Goal: Task Accomplishment & Management: Use online tool/utility

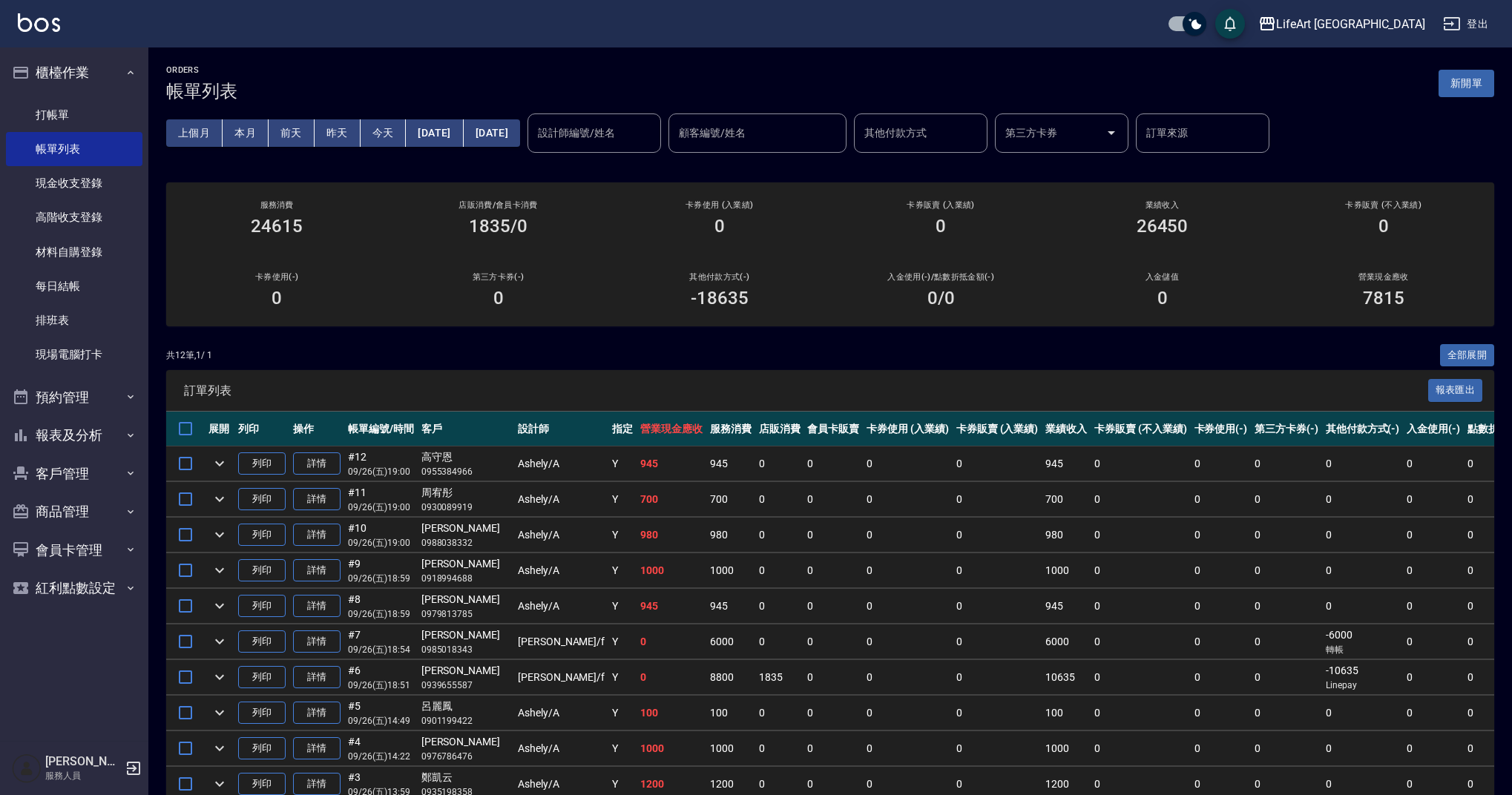
scroll to position [3, 0]
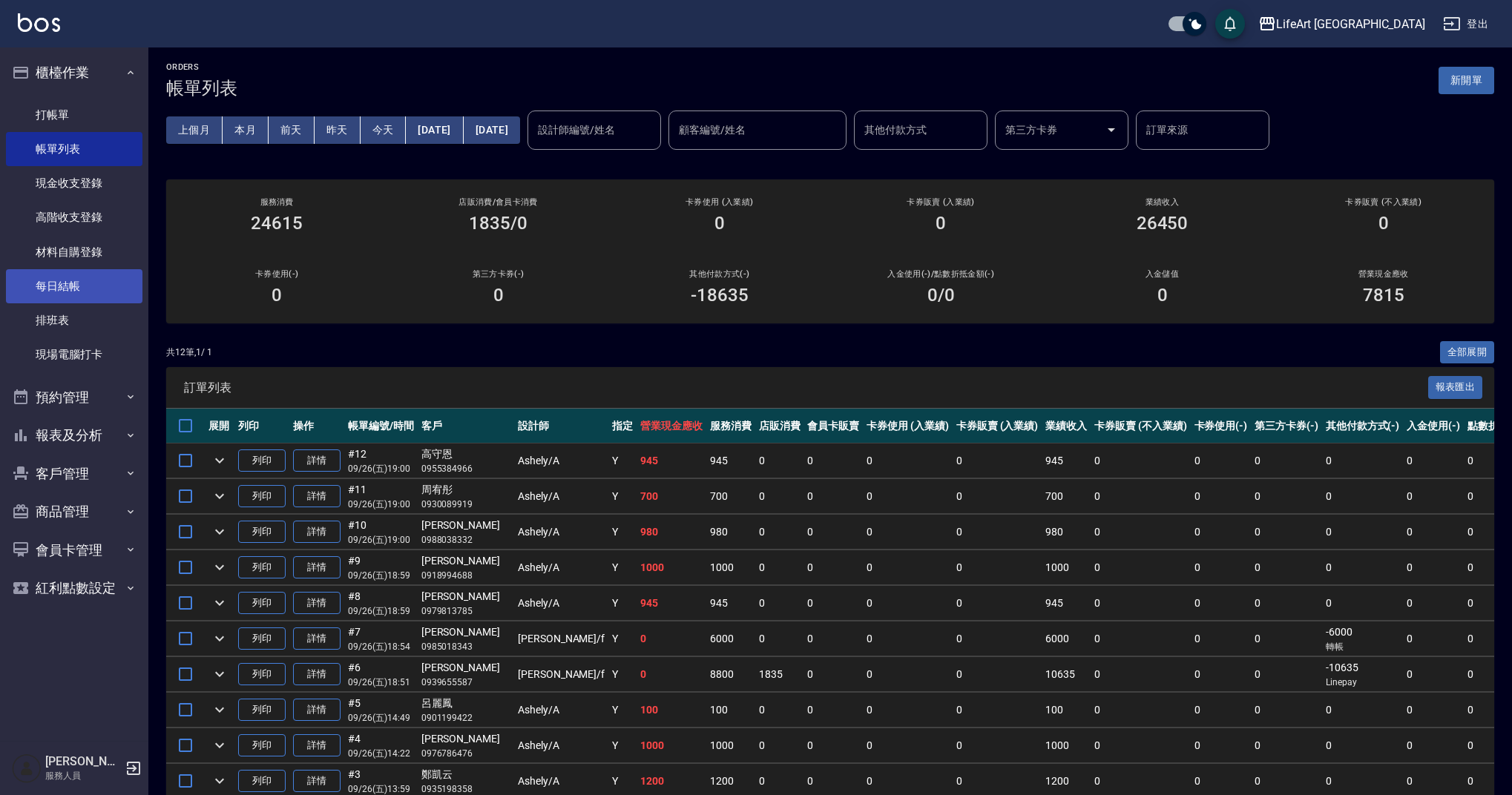
click at [104, 278] on link "每日結帳" at bounding box center [74, 286] width 137 height 34
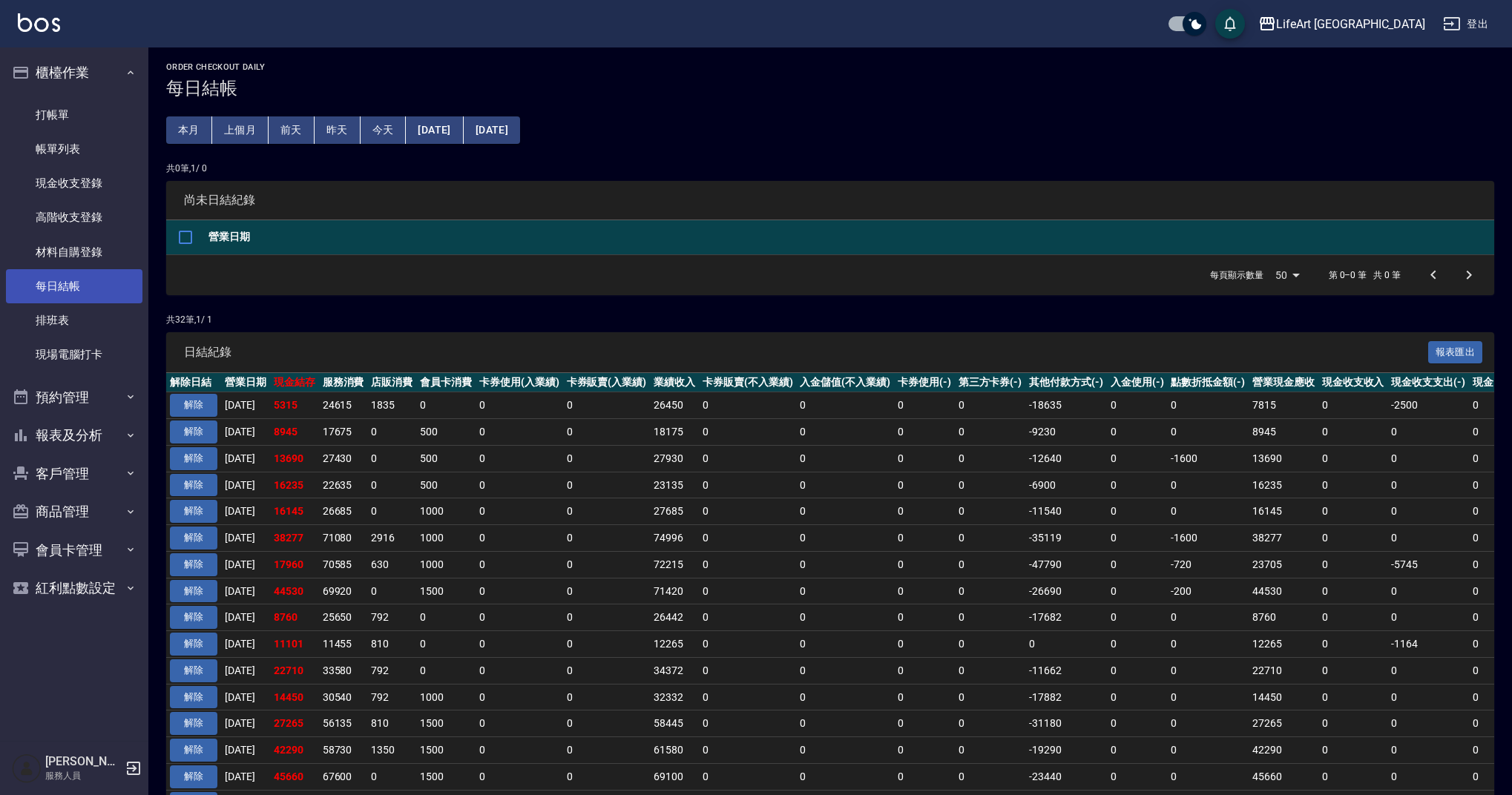
click at [104, 278] on link "每日結帳" at bounding box center [74, 286] width 137 height 34
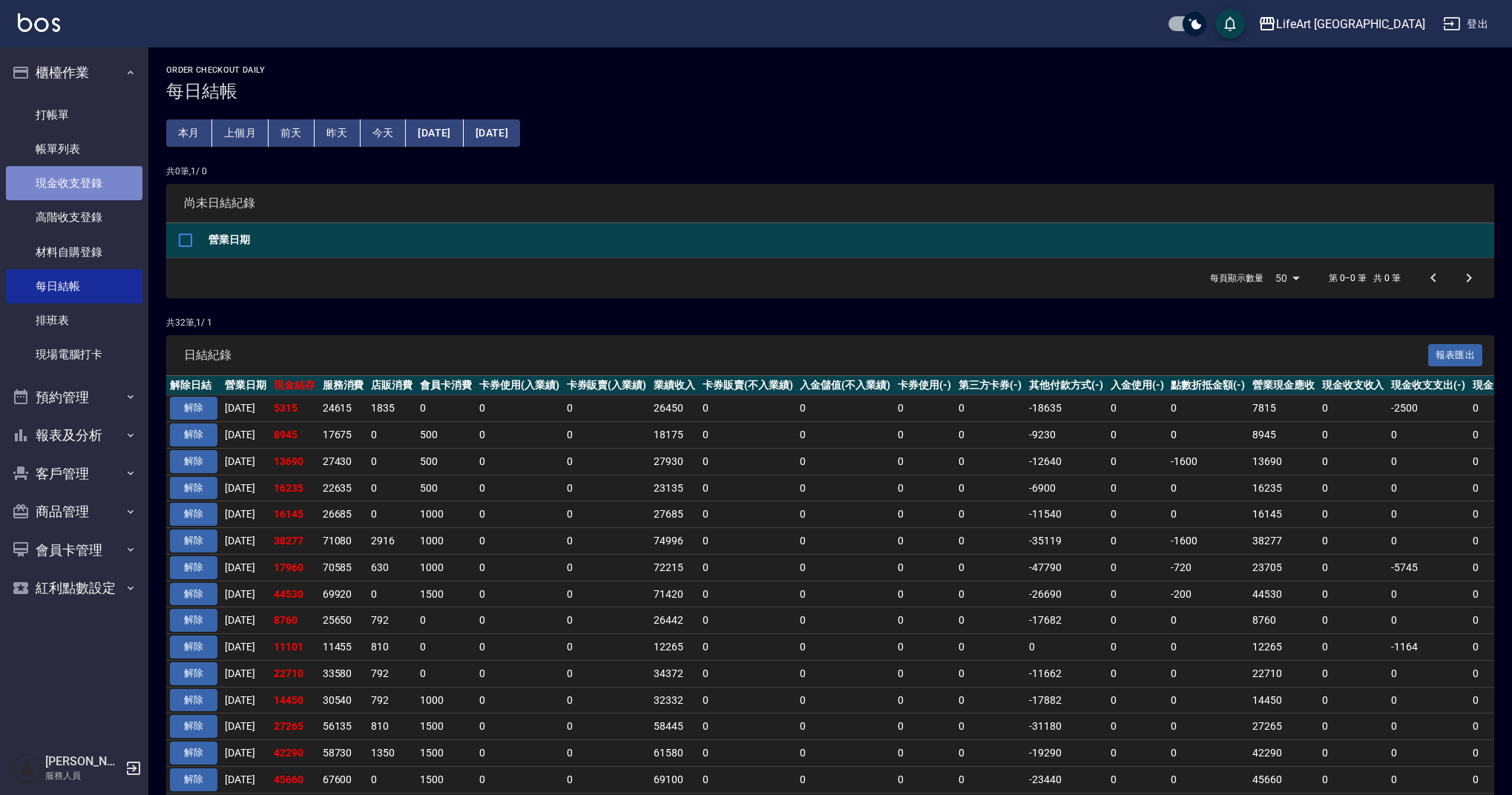
click at [108, 190] on link "現金收支登錄" at bounding box center [74, 183] width 137 height 34
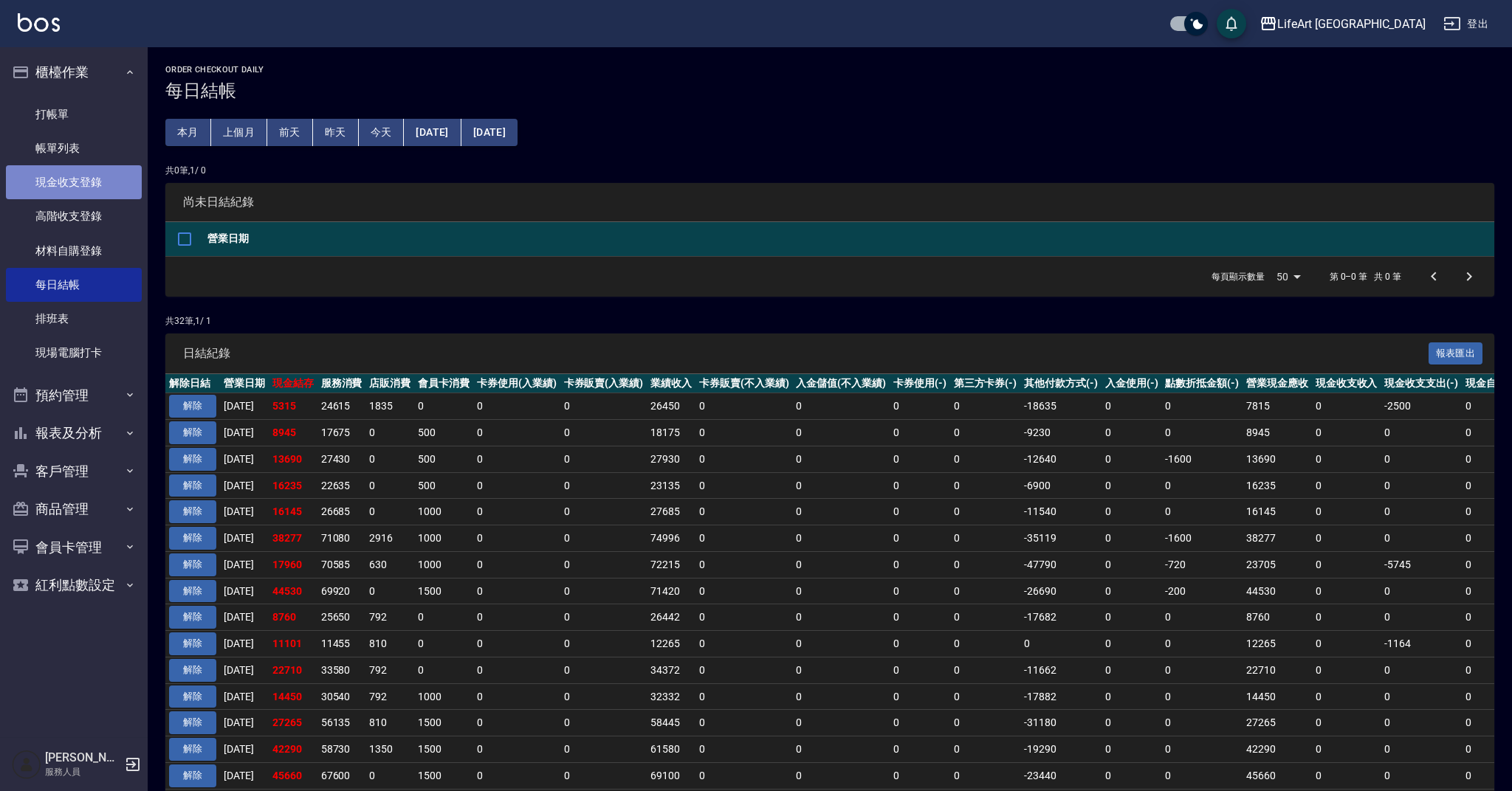
click at [108, 189] on link "現金收支登錄" at bounding box center [73, 182] width 136 height 34
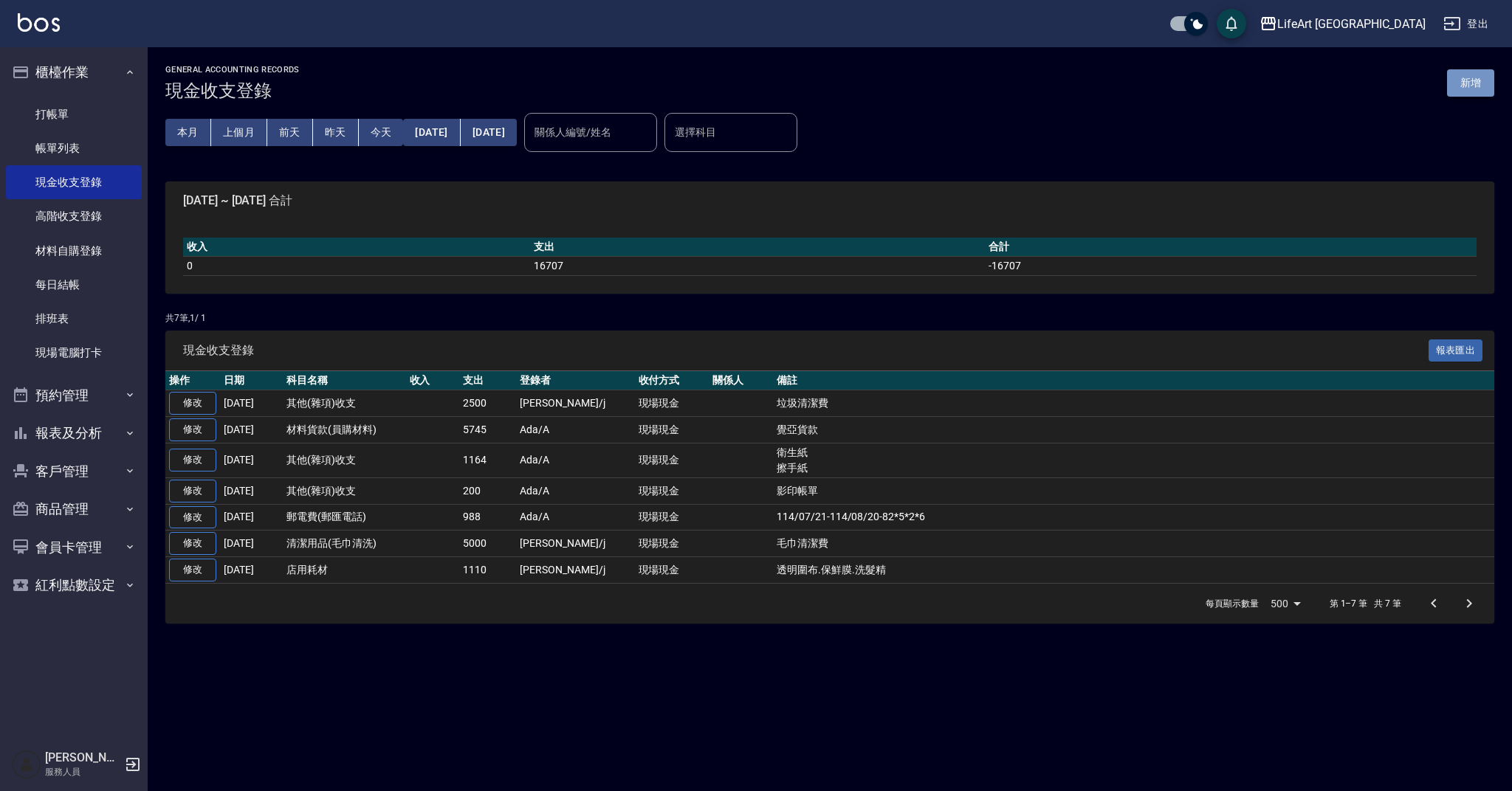
click at [1462, 91] on button "新增" at bounding box center [1470, 83] width 47 height 27
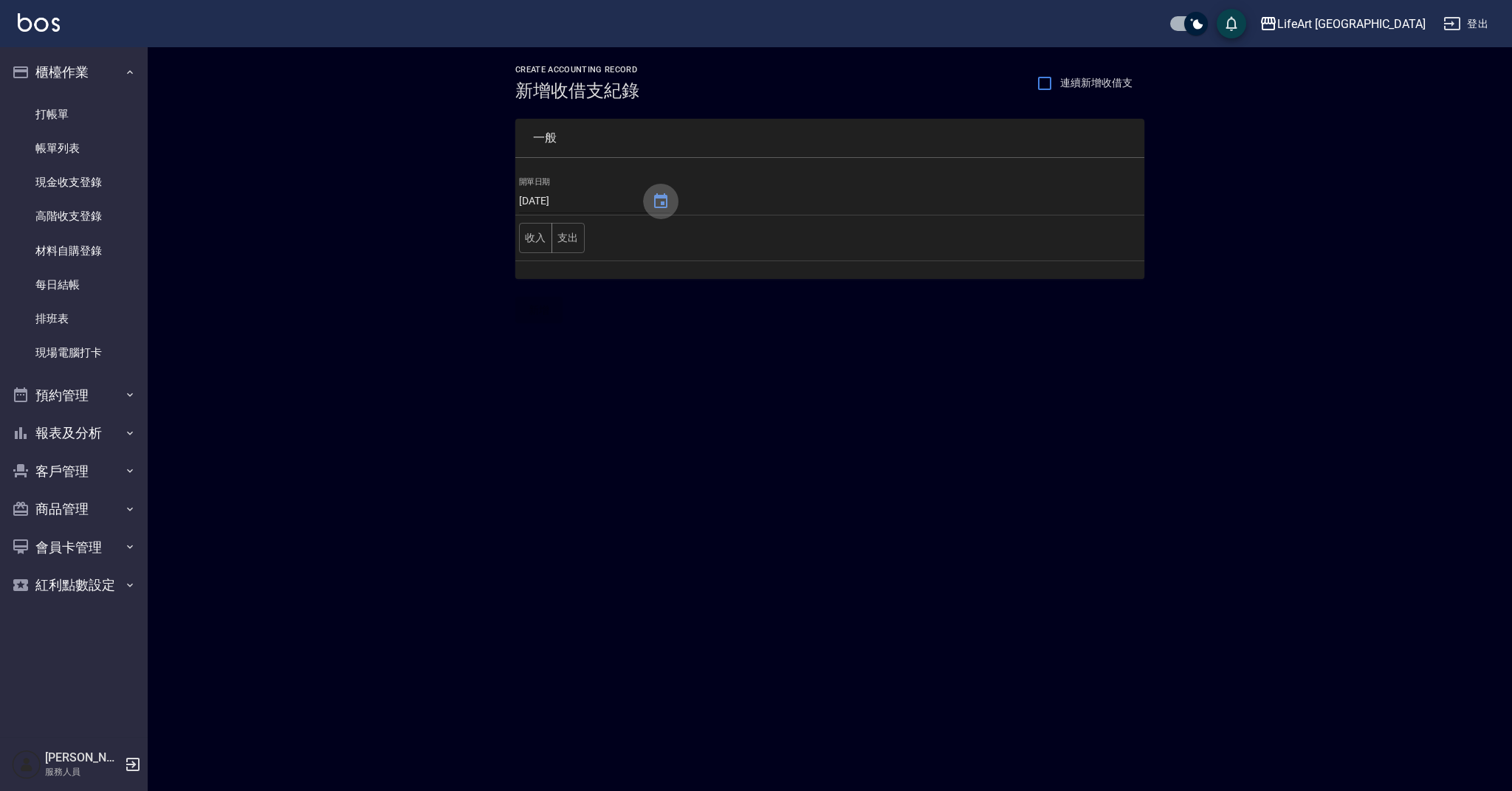
click at [662, 212] on button "Choose date, selected date is 2025-09-26" at bounding box center [660, 201] width 35 height 35
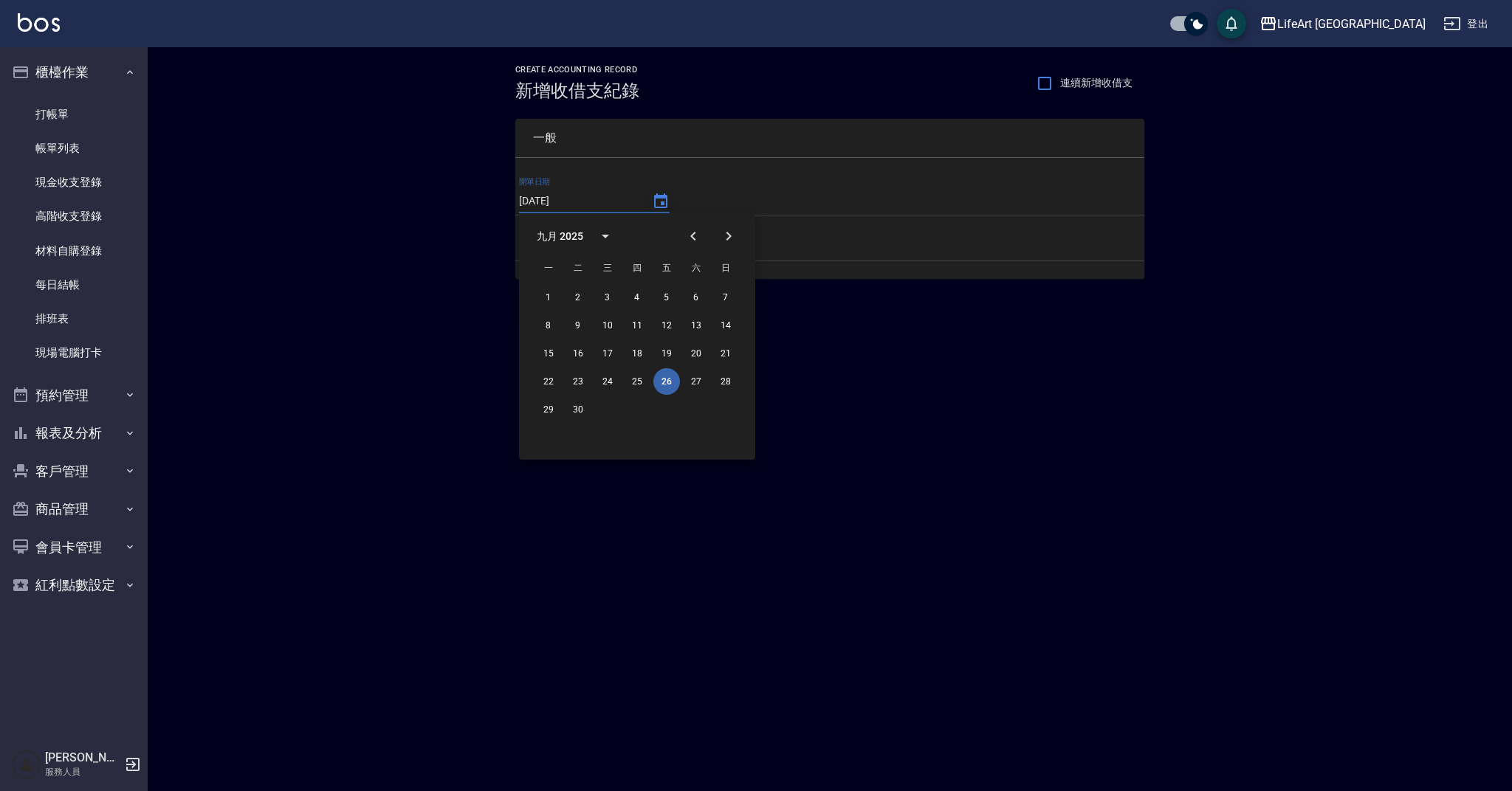
click at [658, 197] on icon "Choose date, selected date is 2025-09-26" at bounding box center [661, 200] width 14 height 15
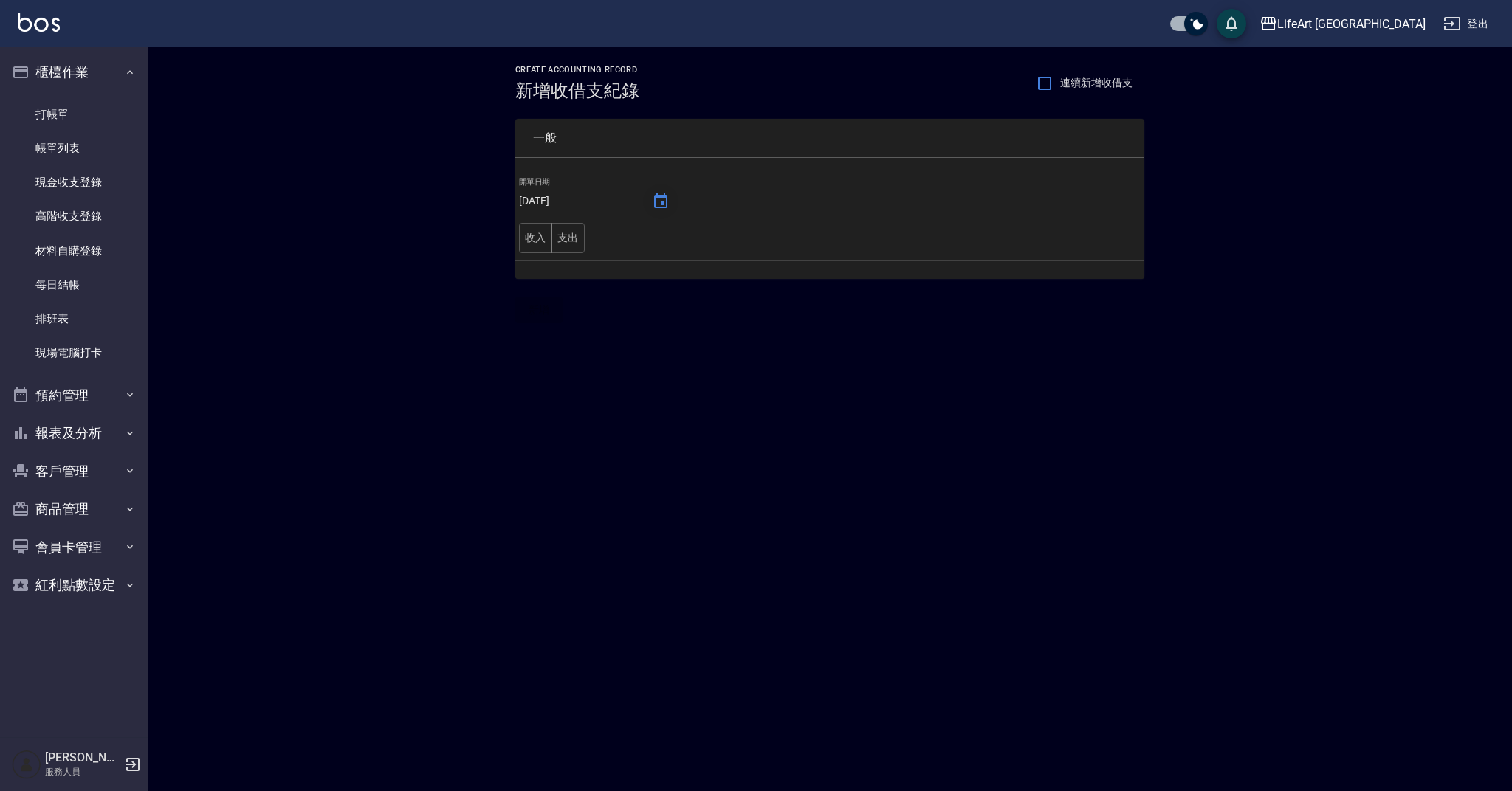
click at [651, 205] on icon "Choose date, selected date is 2025-09-26" at bounding box center [660, 201] width 18 height 18
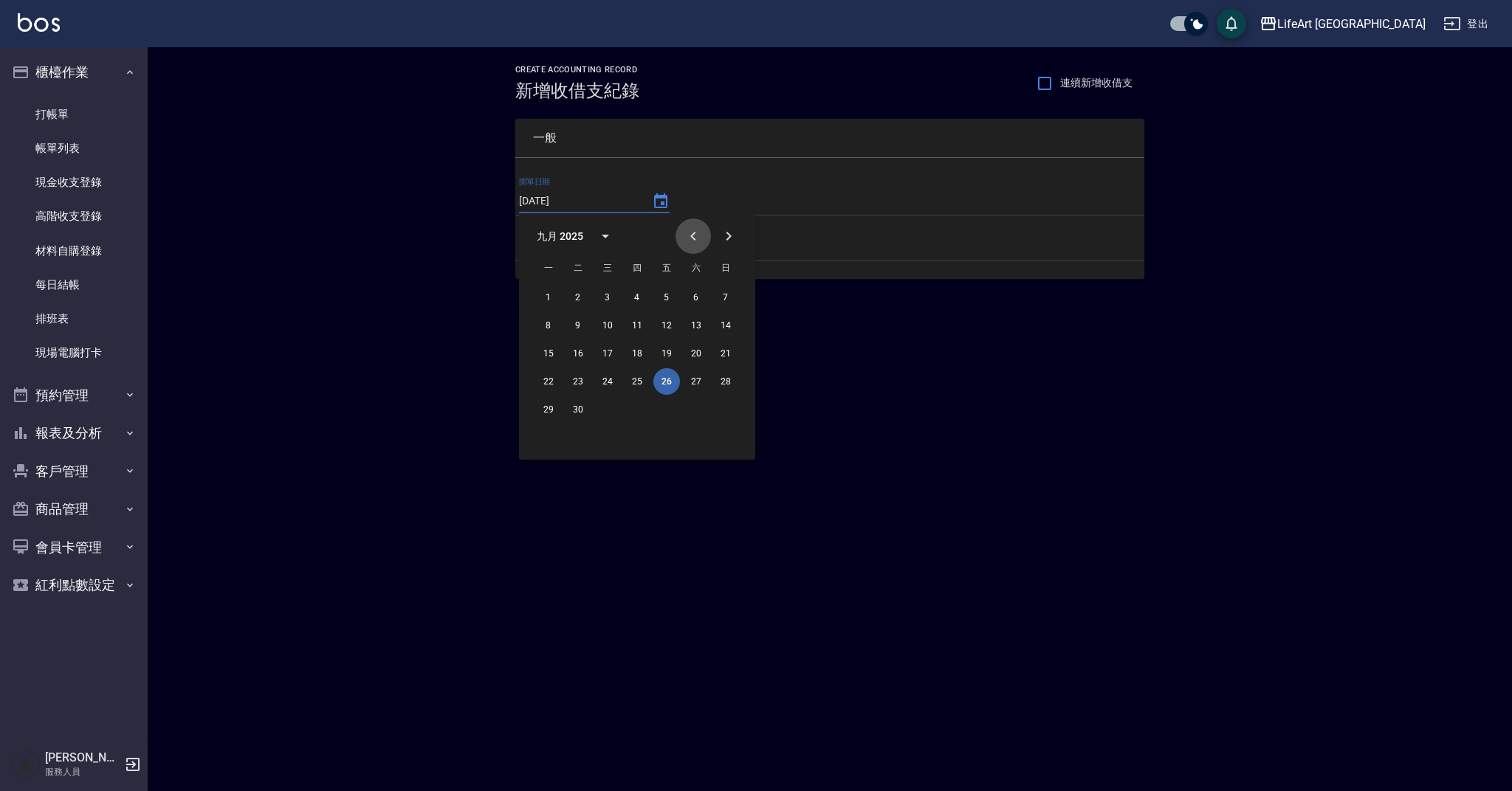
click at [695, 238] on icon "Previous month" at bounding box center [693, 236] width 18 height 18
click at [725, 244] on icon "Next month" at bounding box center [729, 236] width 18 height 18
click at [726, 358] on button "21" at bounding box center [725, 353] width 26 height 26
type input "[DATE]"
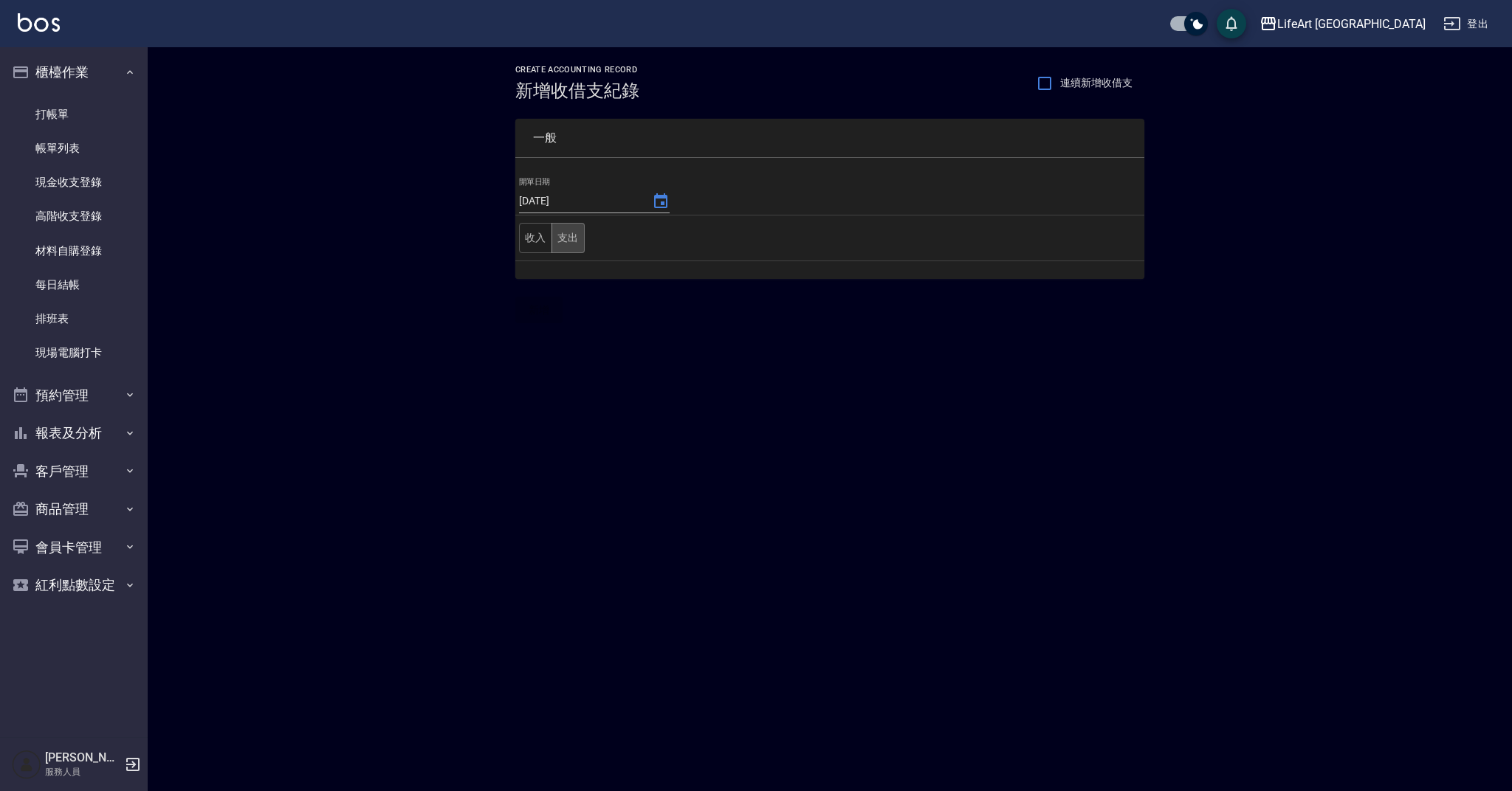
click at [573, 246] on button "支出" at bounding box center [568, 238] width 33 height 30
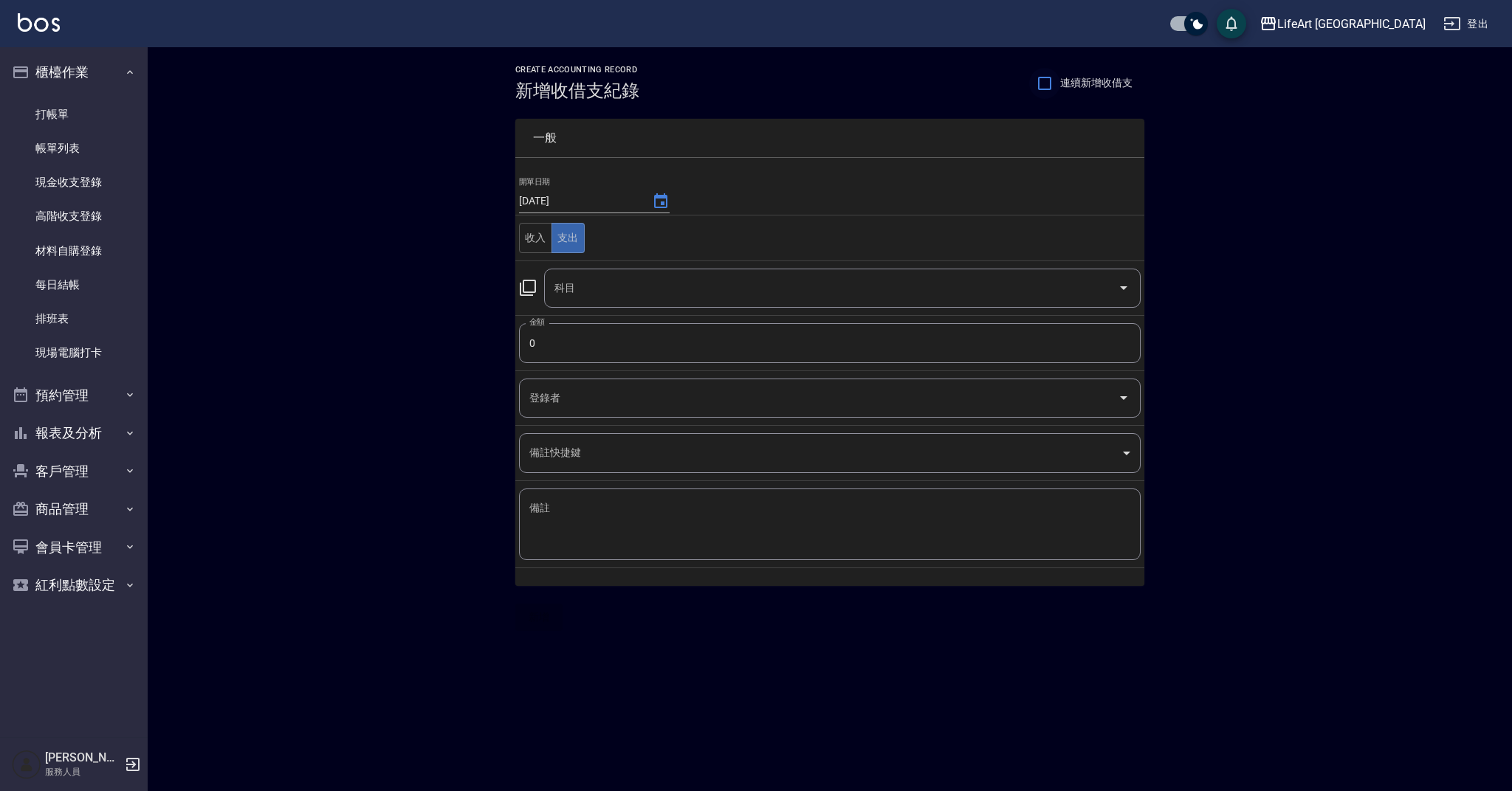
click at [1045, 89] on input "連續新增收借支" at bounding box center [1045, 83] width 31 height 31
checkbox input "true"
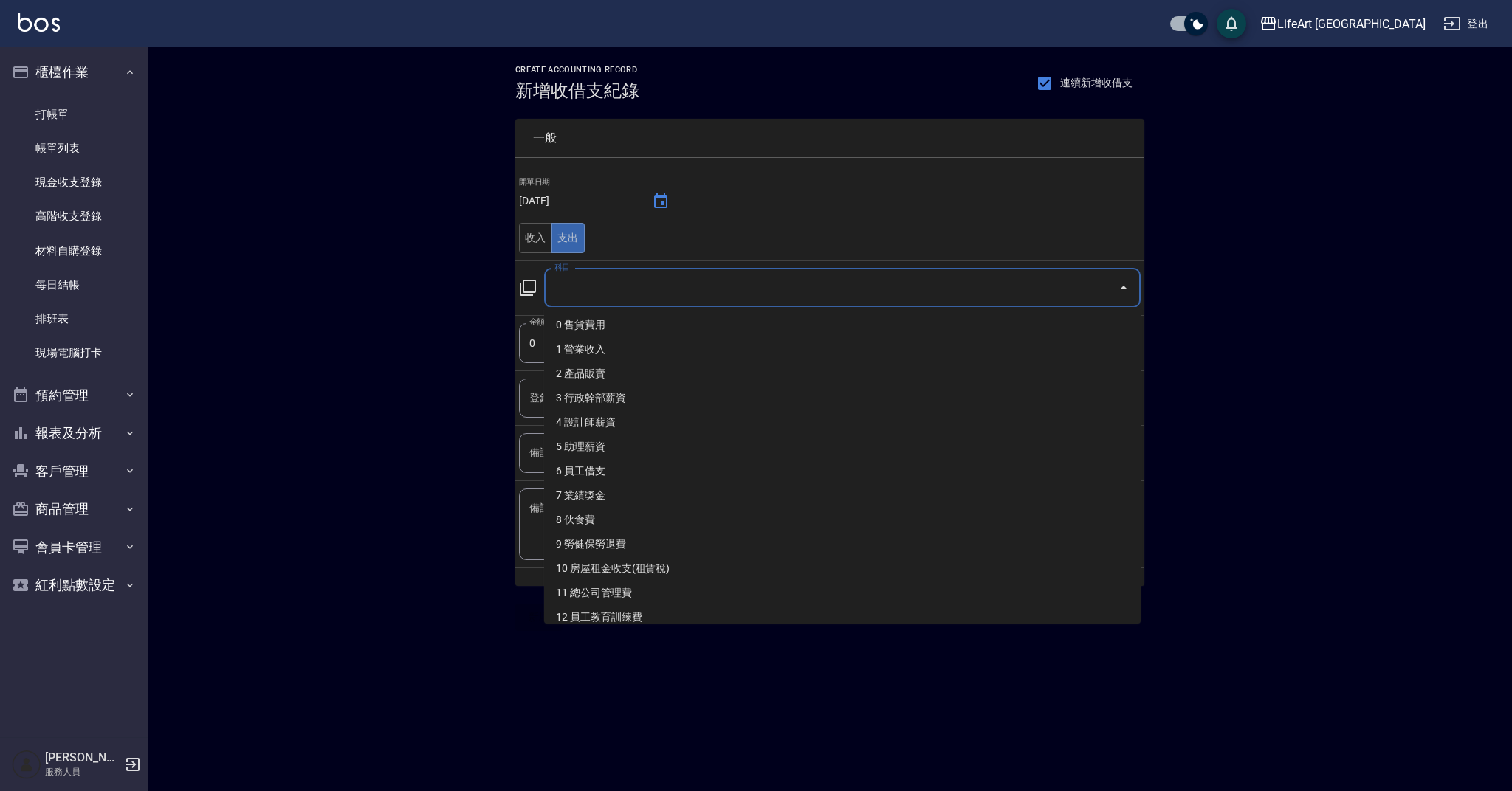
click at [762, 284] on input "科目" at bounding box center [831, 288] width 561 height 25
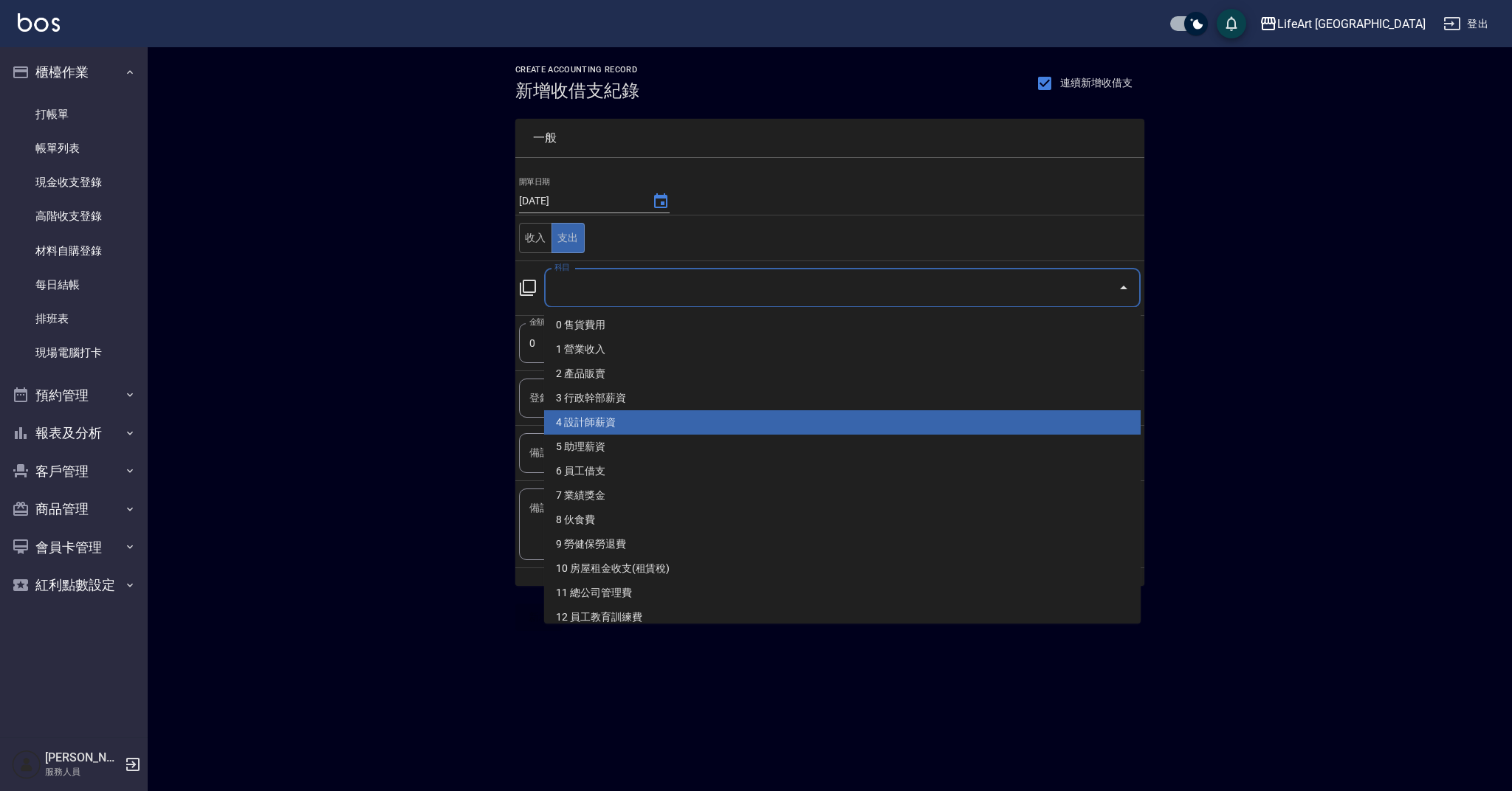
scroll to position [3, 0]
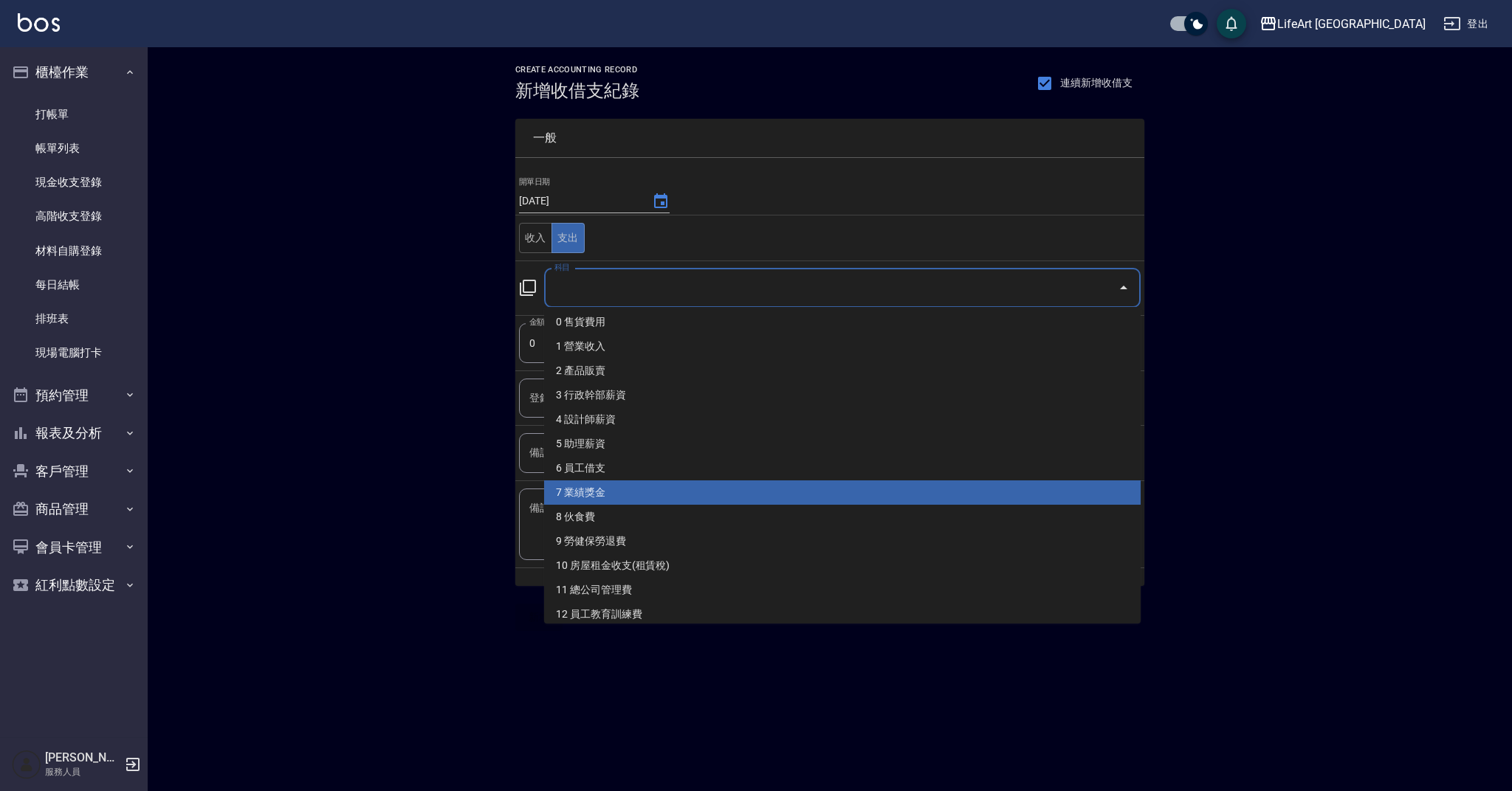
click at [734, 488] on li "7 業績獎金" at bounding box center [842, 492] width 597 height 24
type input "7 業績獎金"
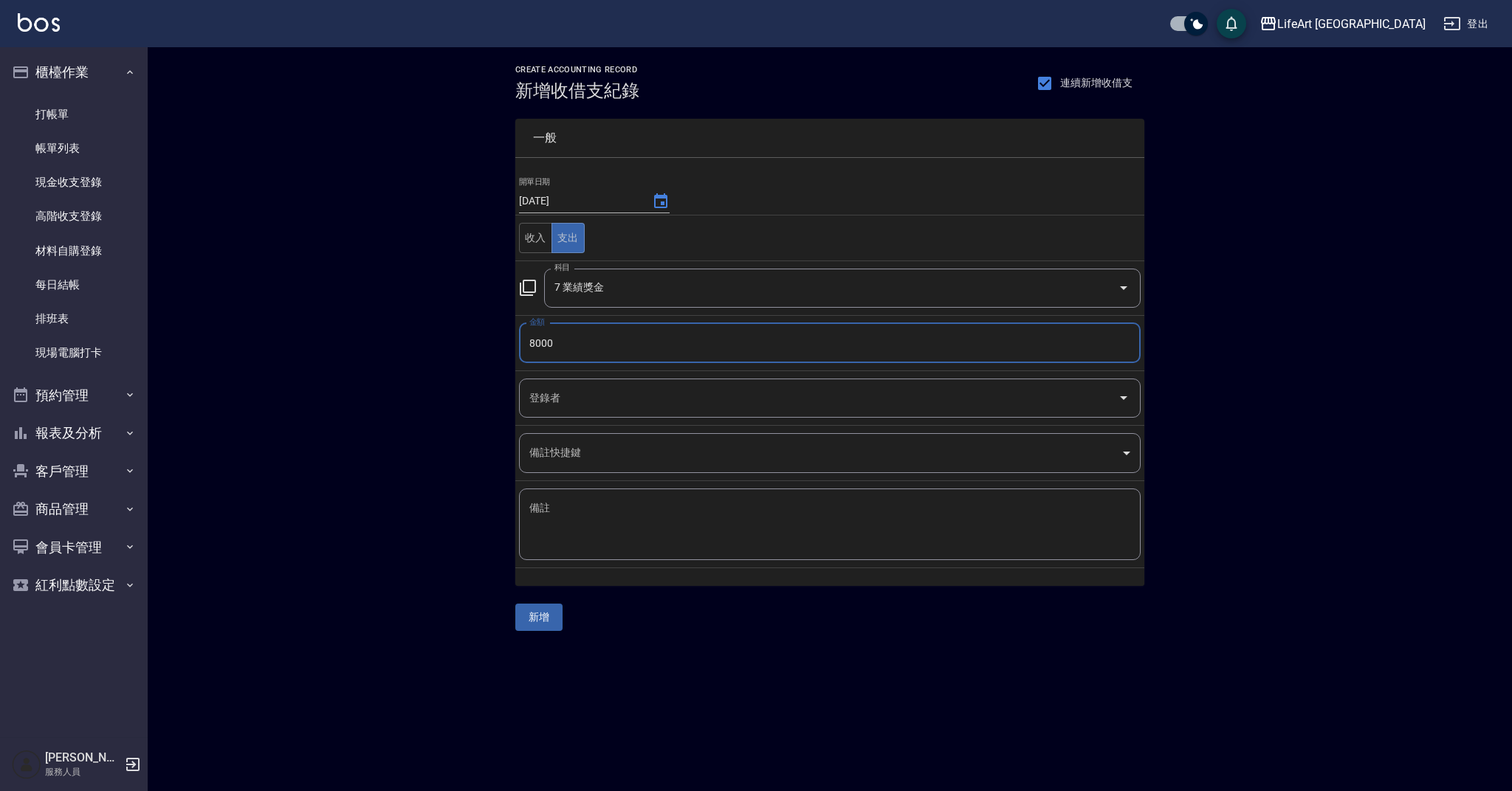
type input "8000"
click at [778, 405] on input "登錄者" at bounding box center [818, 398] width 586 height 25
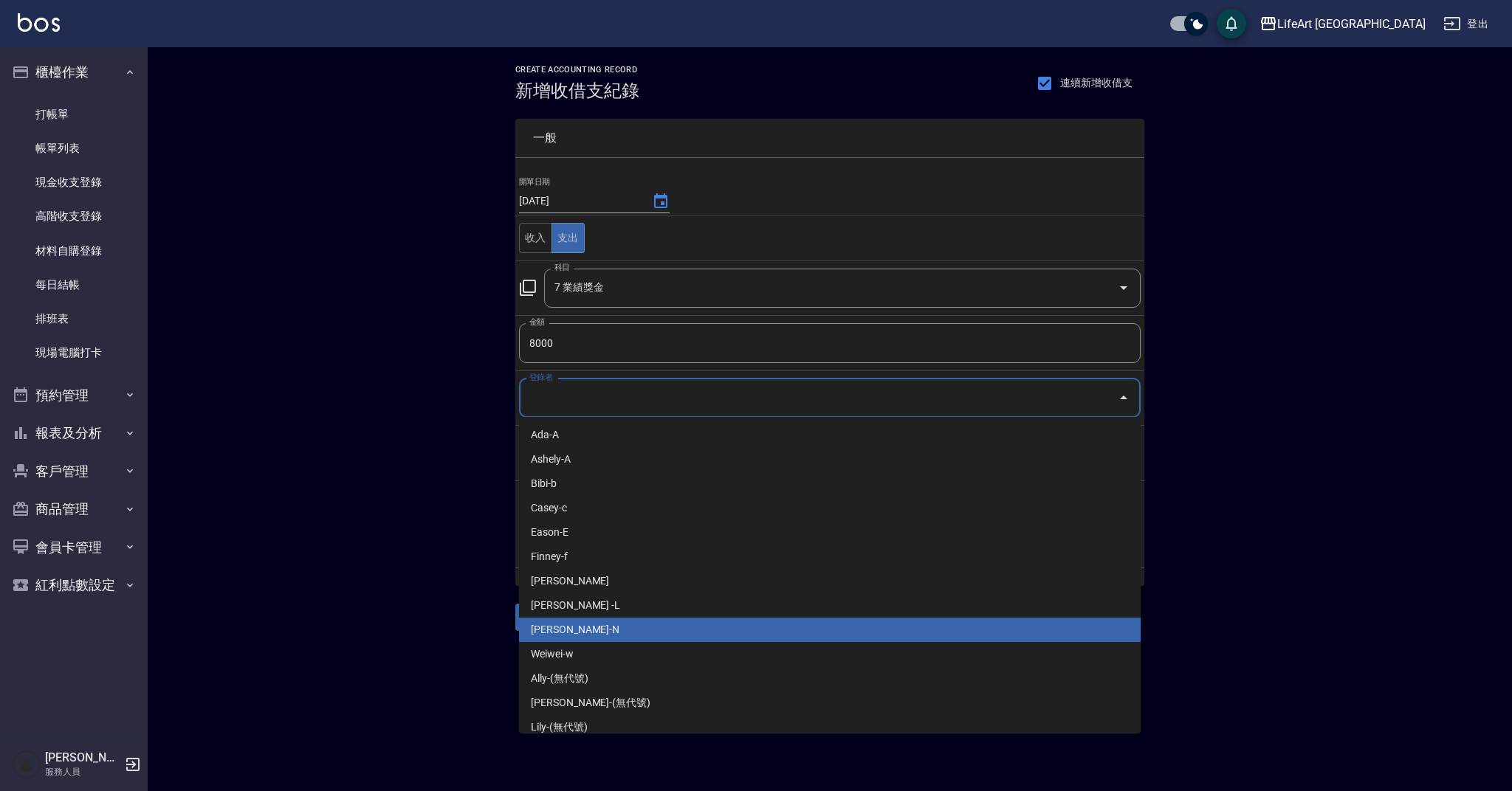
click at [658, 637] on li "[PERSON_NAME]-N" at bounding box center [830, 630] width 622 height 24
type input "[PERSON_NAME]-N"
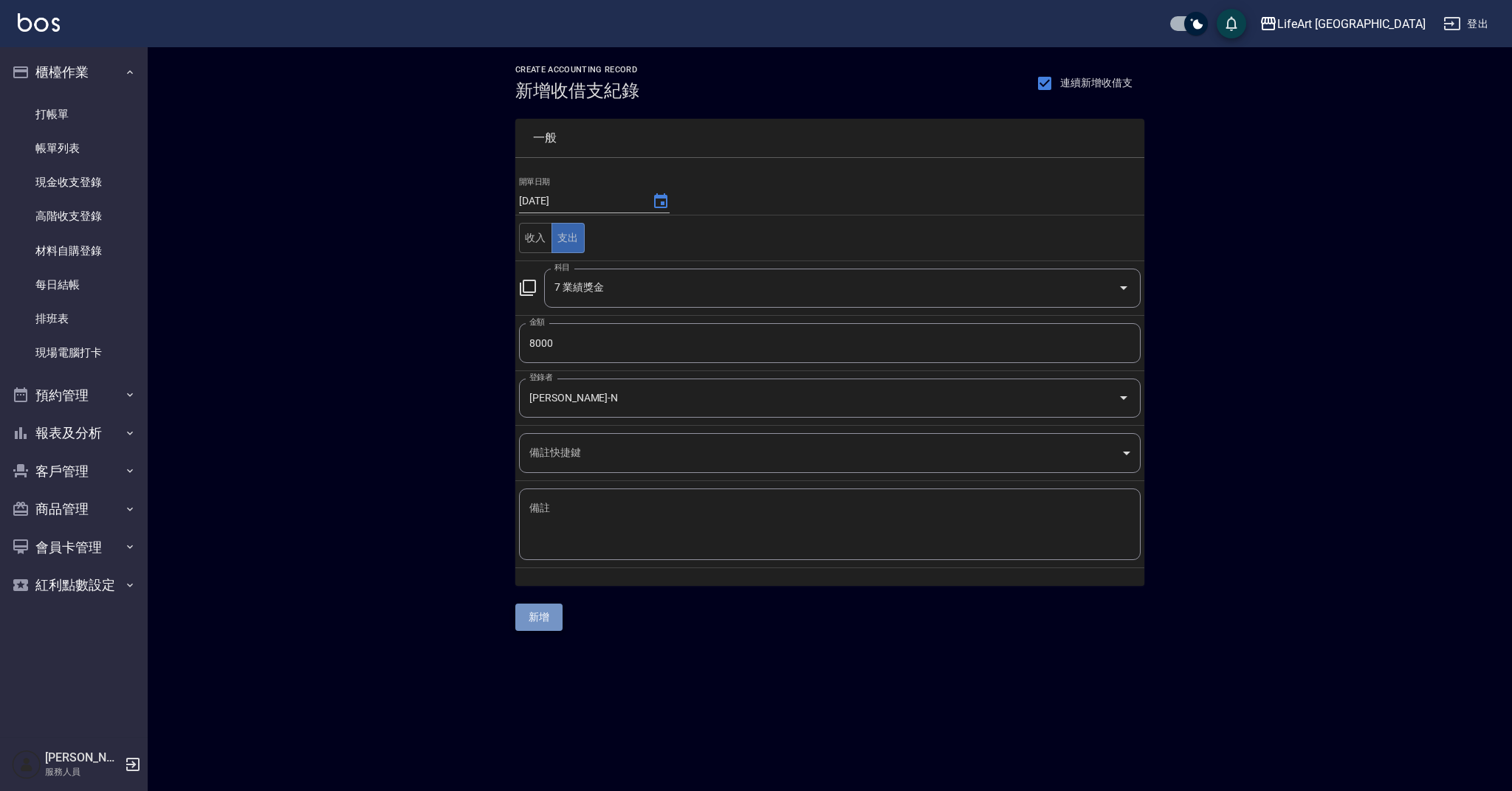
click at [551, 617] on button "新增" at bounding box center [539, 617] width 47 height 27
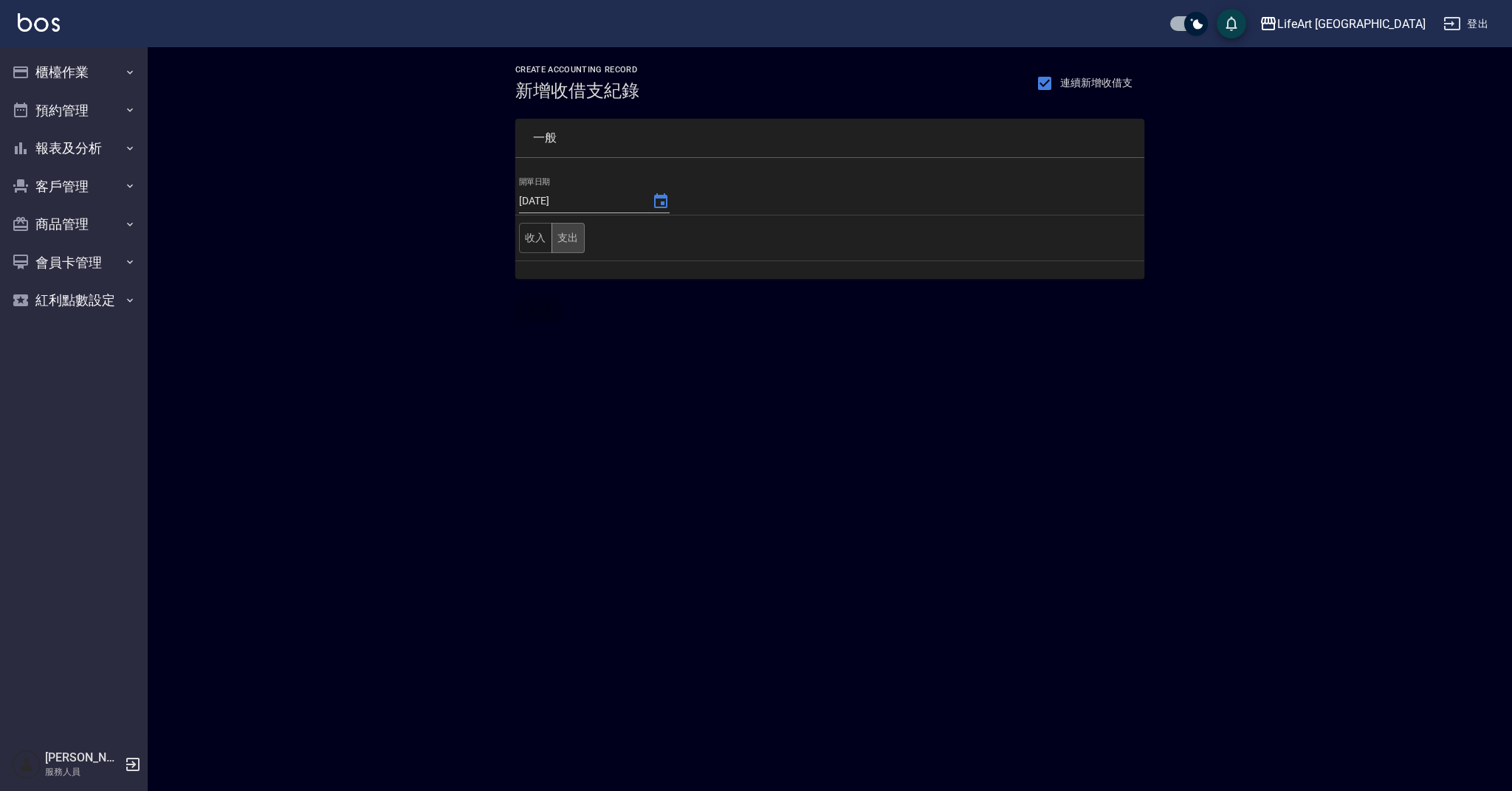
click at [583, 242] on button "支出" at bounding box center [568, 238] width 33 height 30
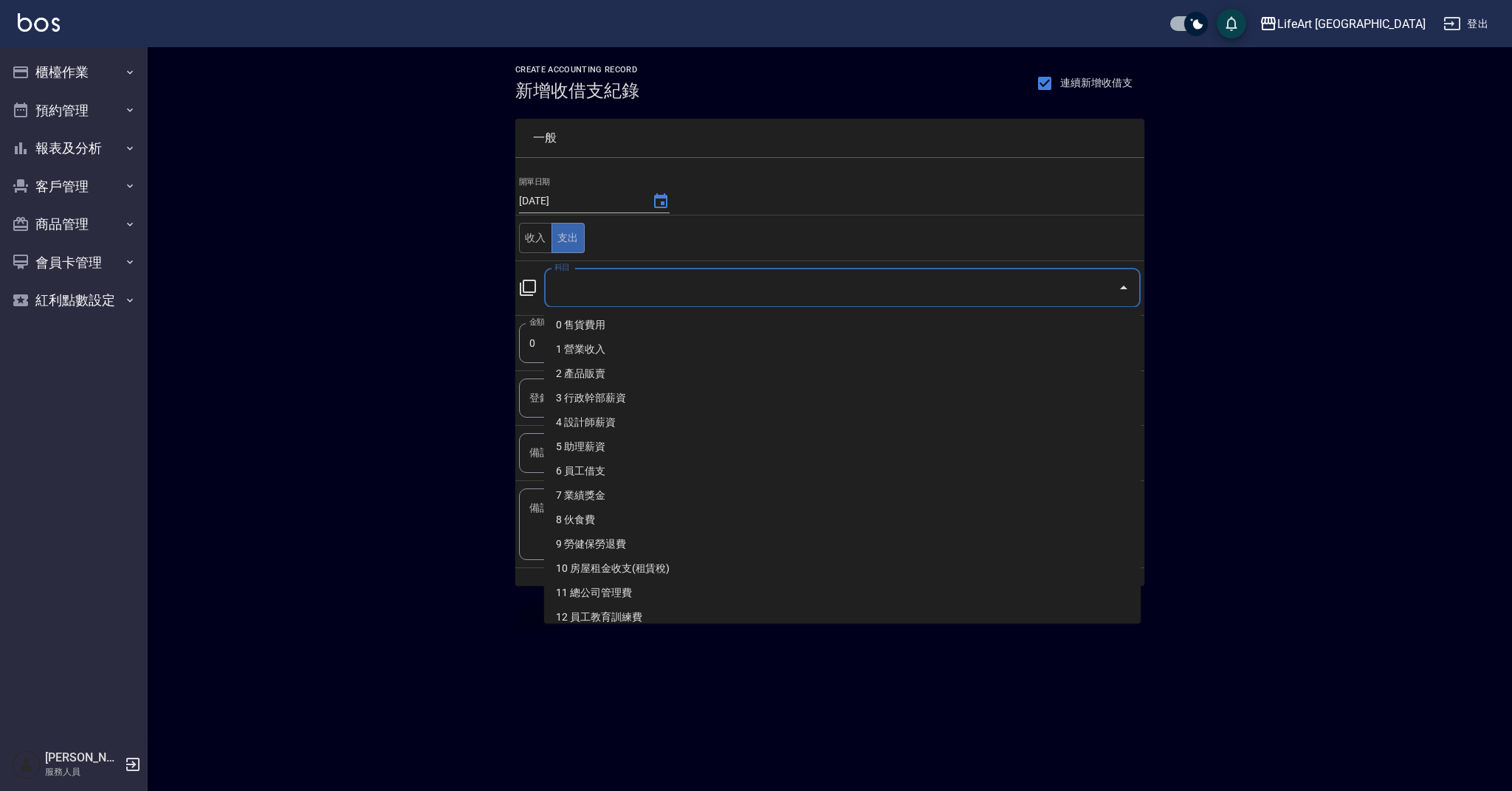
click at [678, 293] on input "科目" at bounding box center [831, 288] width 561 height 25
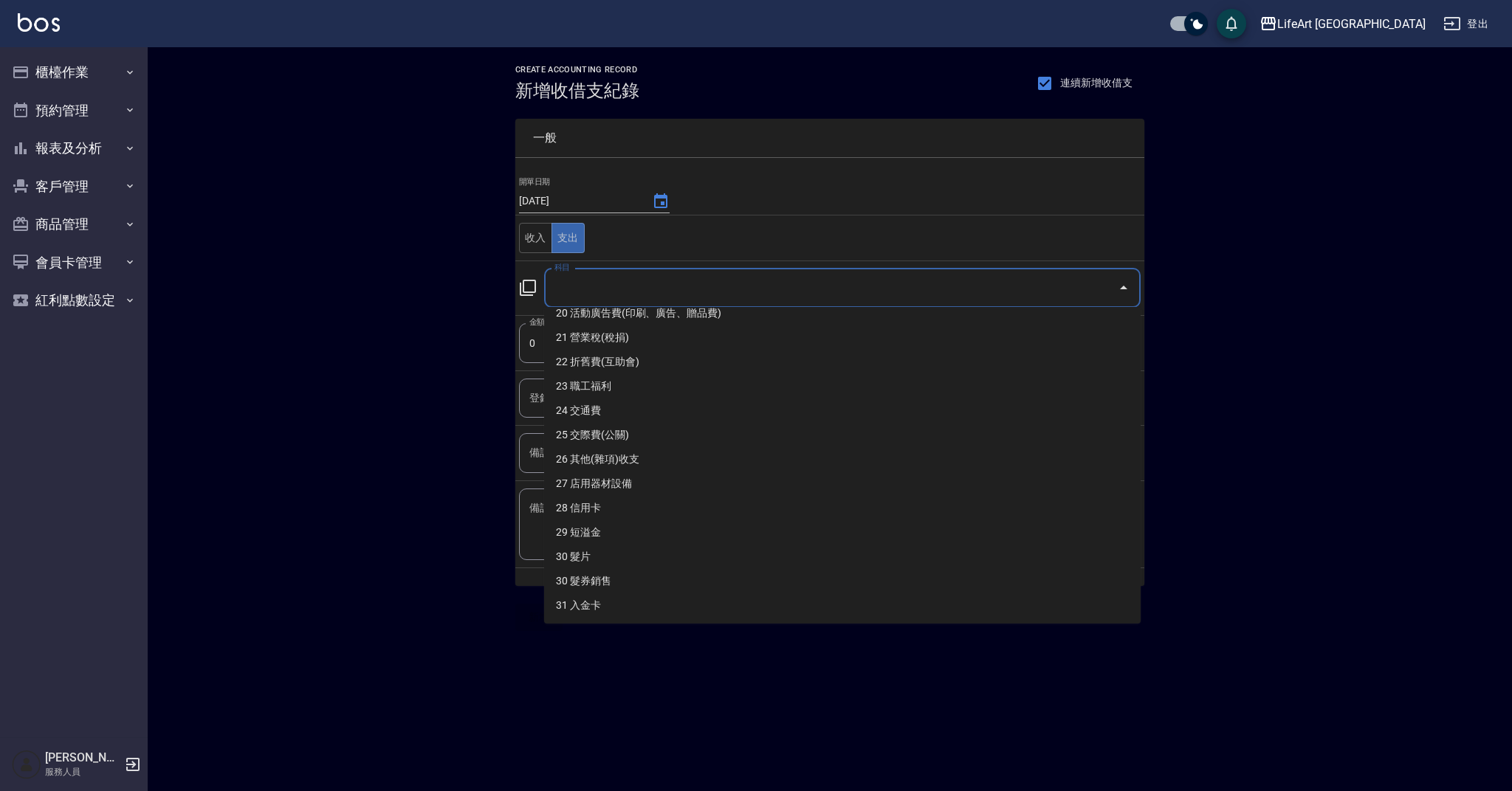
scroll to position [544, 0]
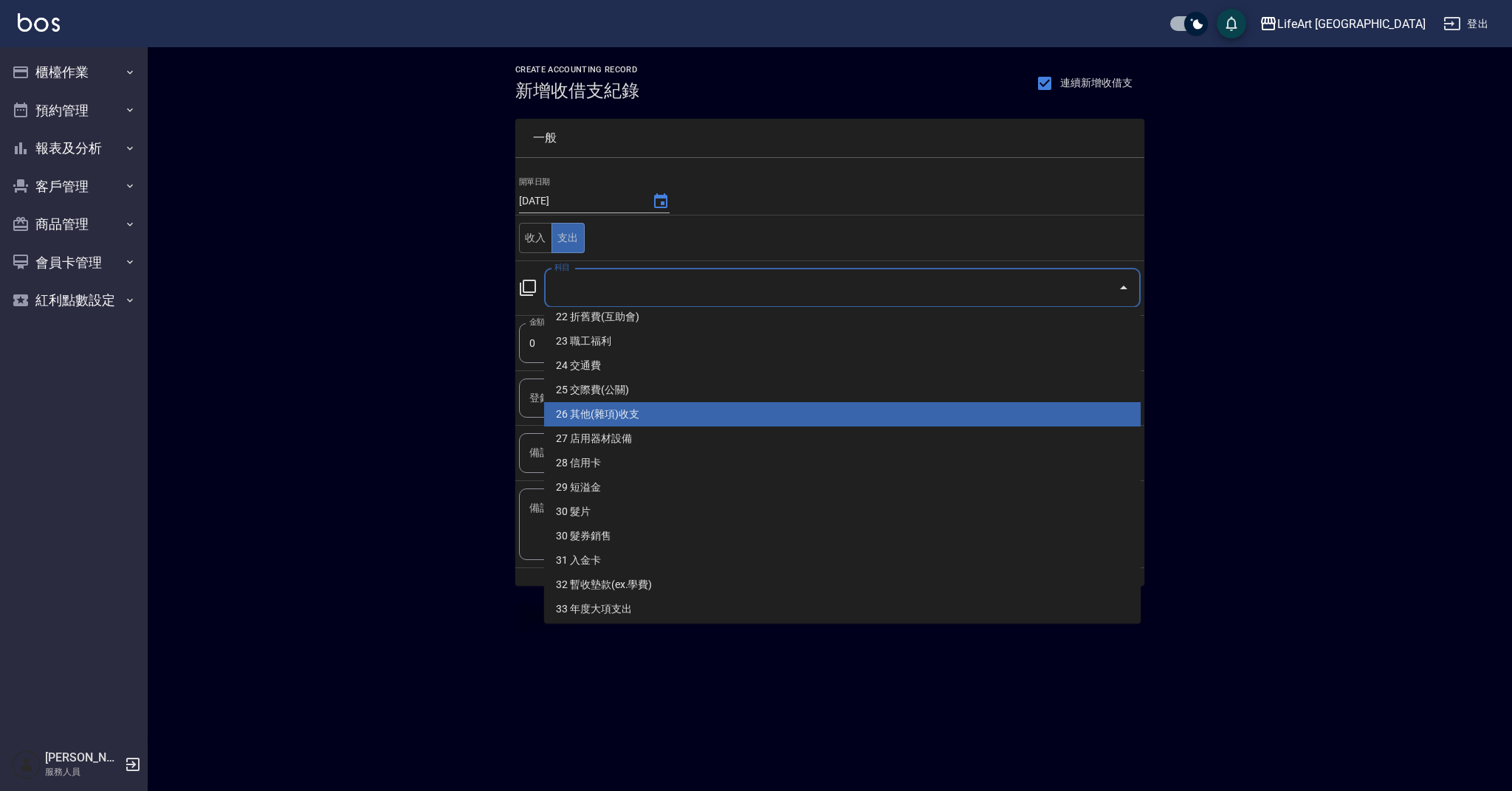
click at [966, 411] on li "26 其他(雜項)收支" at bounding box center [842, 414] width 597 height 24
type input "26 其他(雜項)收支"
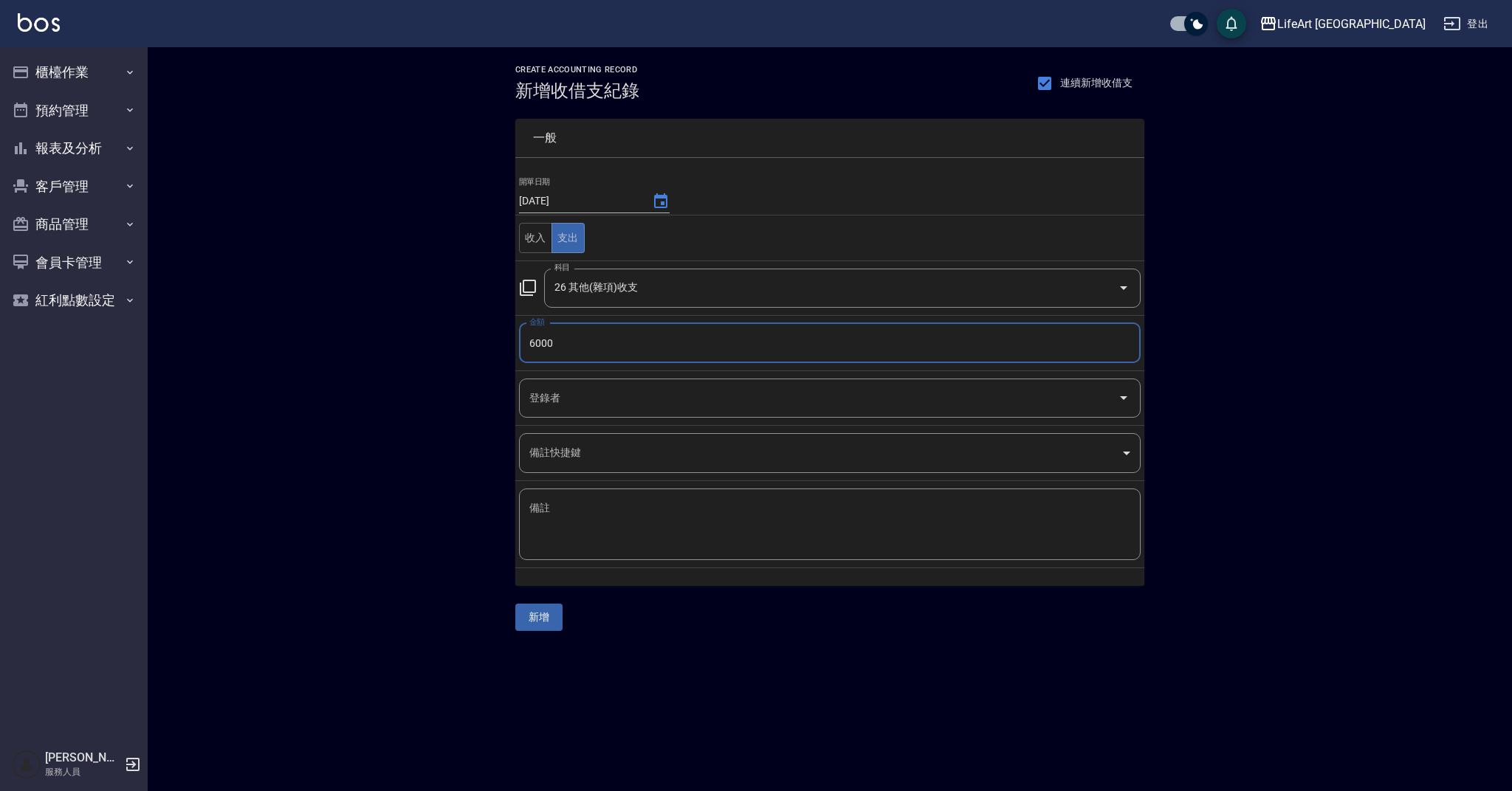
type input "6000"
click at [776, 395] on input "登錄者" at bounding box center [818, 398] width 586 height 25
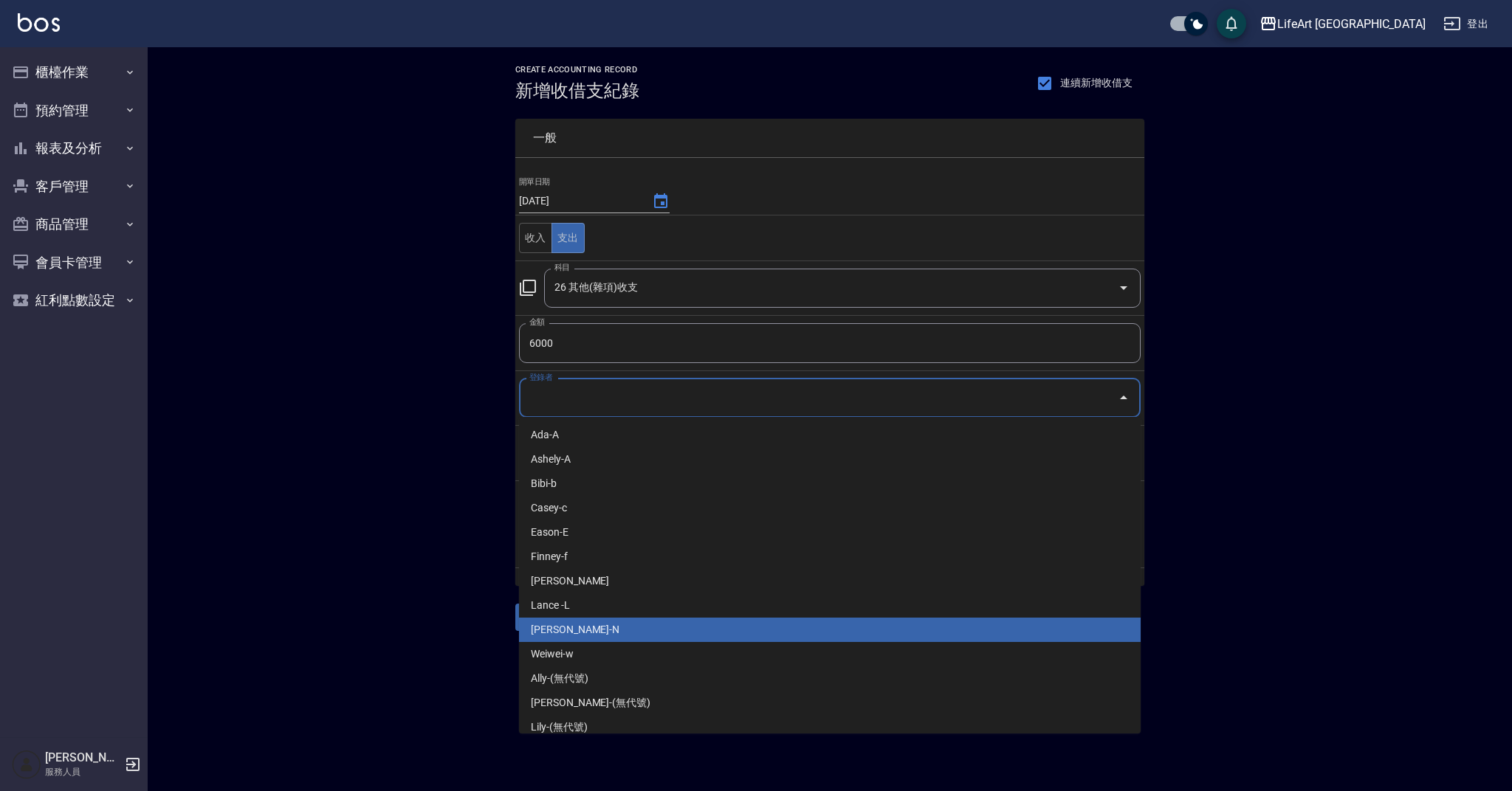
click at [733, 634] on li "[PERSON_NAME]-N" at bounding box center [830, 630] width 622 height 24
type input "[PERSON_NAME]-N"
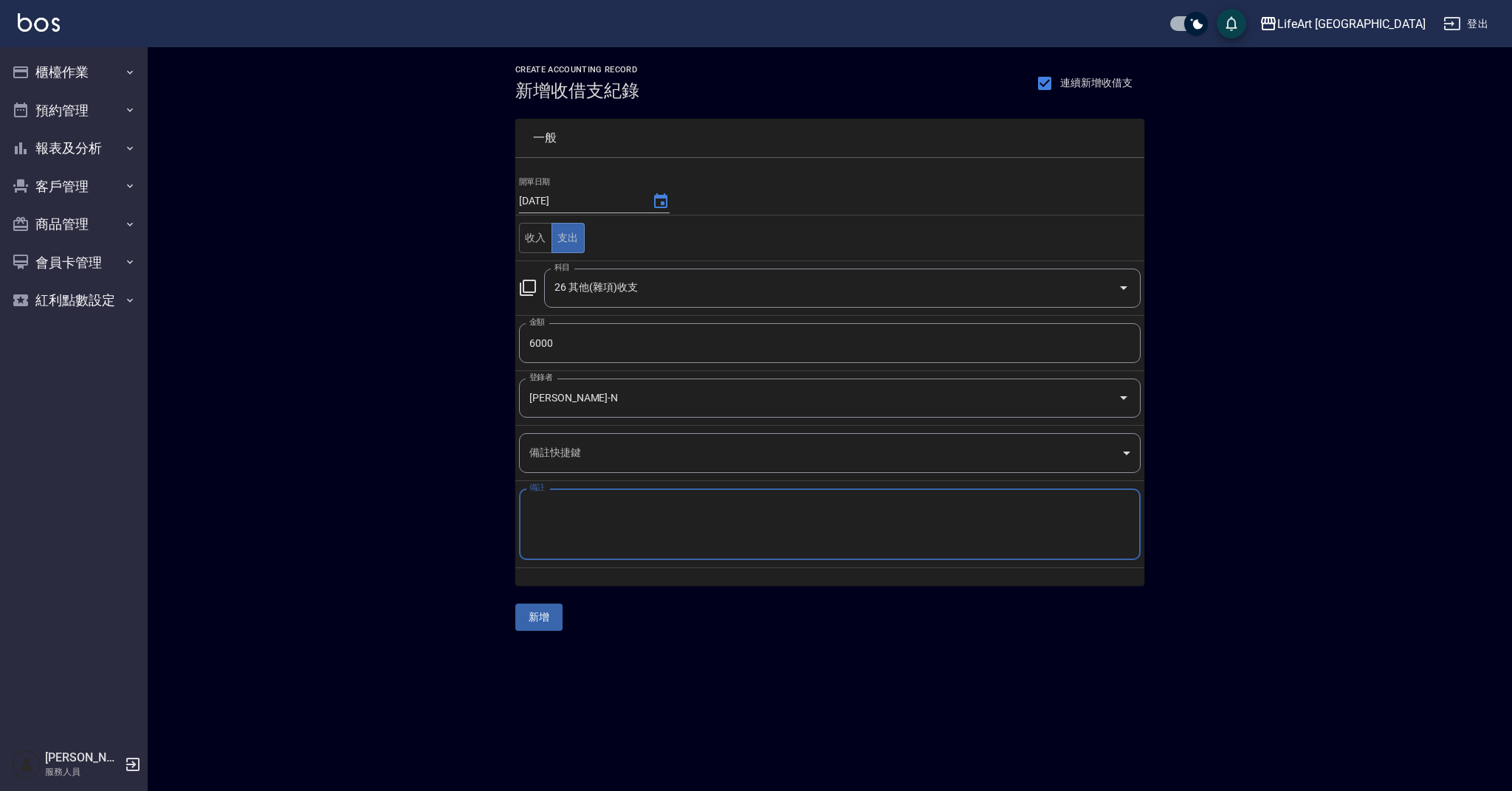
click at [712, 540] on textarea "備註" at bounding box center [829, 525] width 600 height 47
type textarea "普渡"
click at [550, 620] on button "新增" at bounding box center [539, 617] width 47 height 27
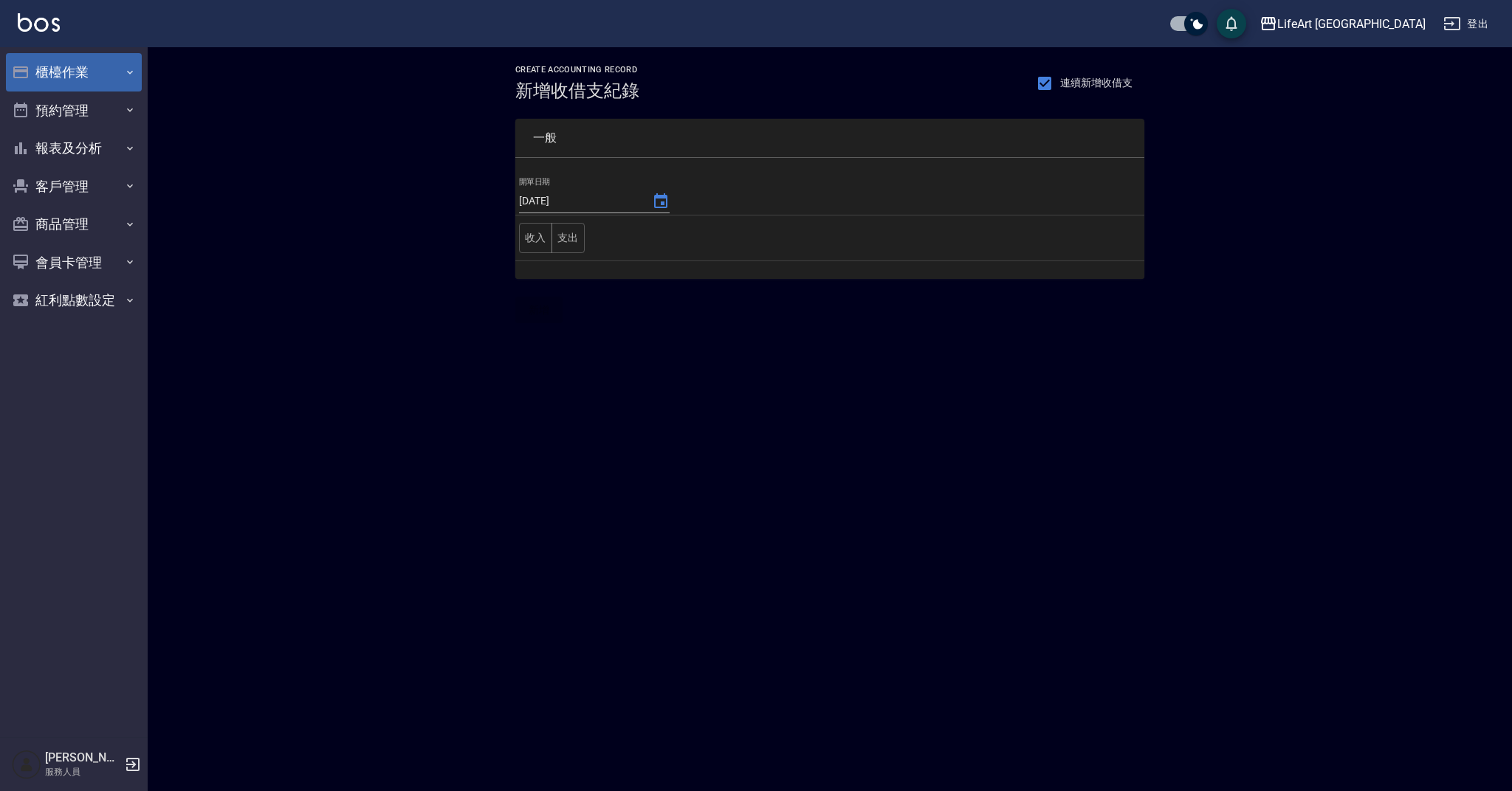
click at [122, 86] on button "櫃檯作業" at bounding box center [73, 71] width 136 height 38
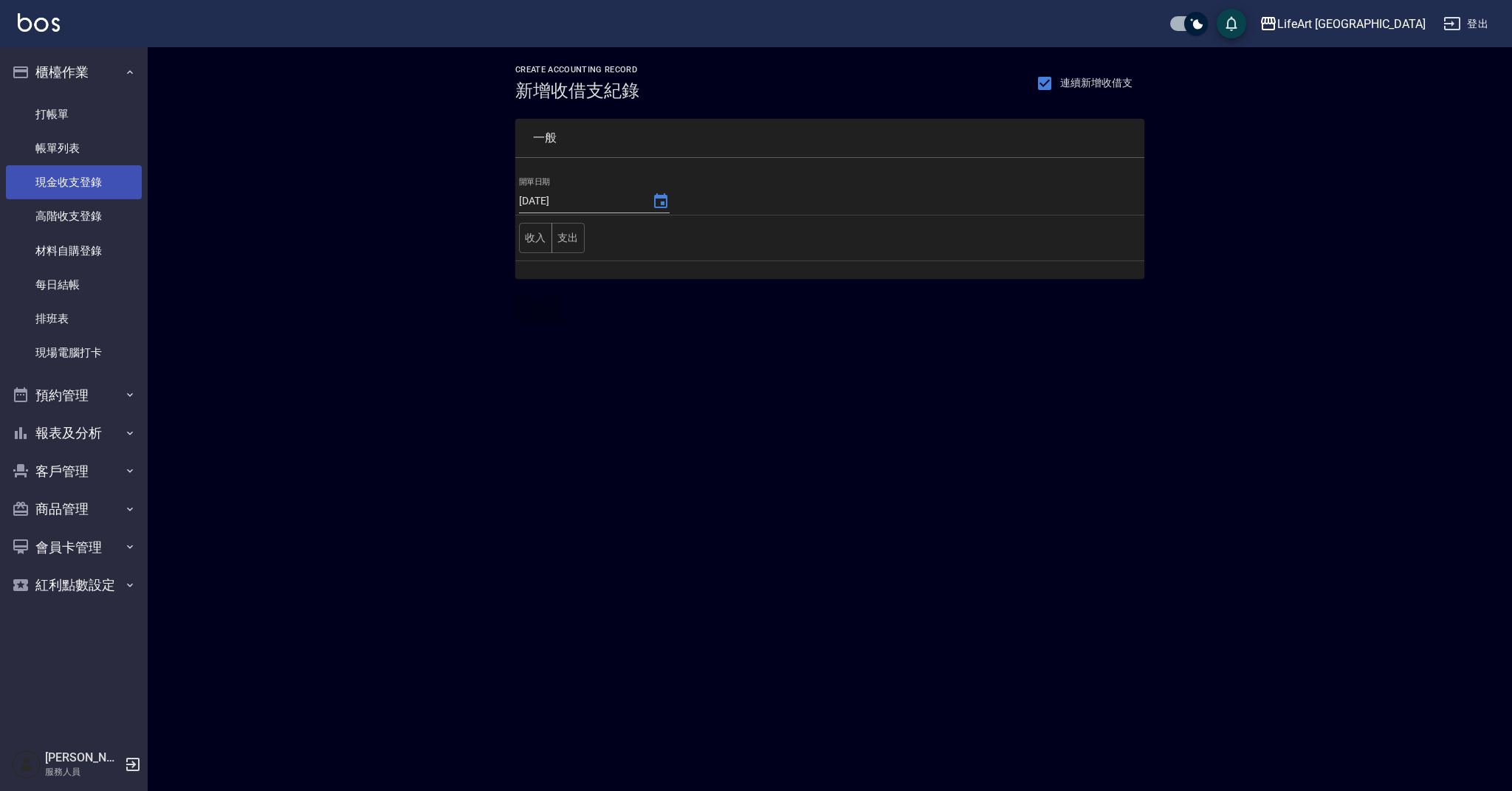
click at [110, 183] on link "現金收支登錄" at bounding box center [73, 182] width 136 height 34
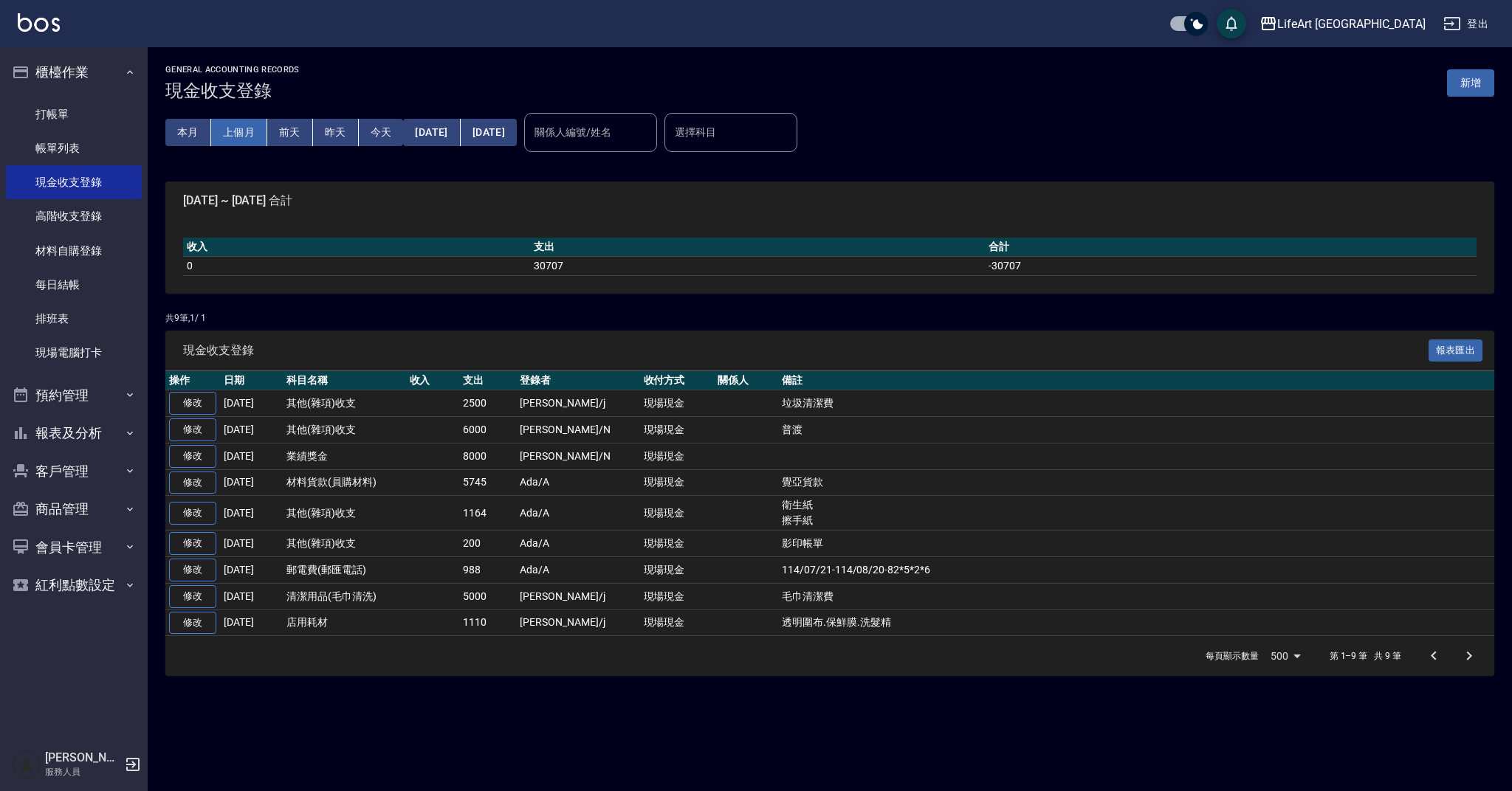
click at [237, 137] on button "上個月" at bounding box center [239, 133] width 56 height 27
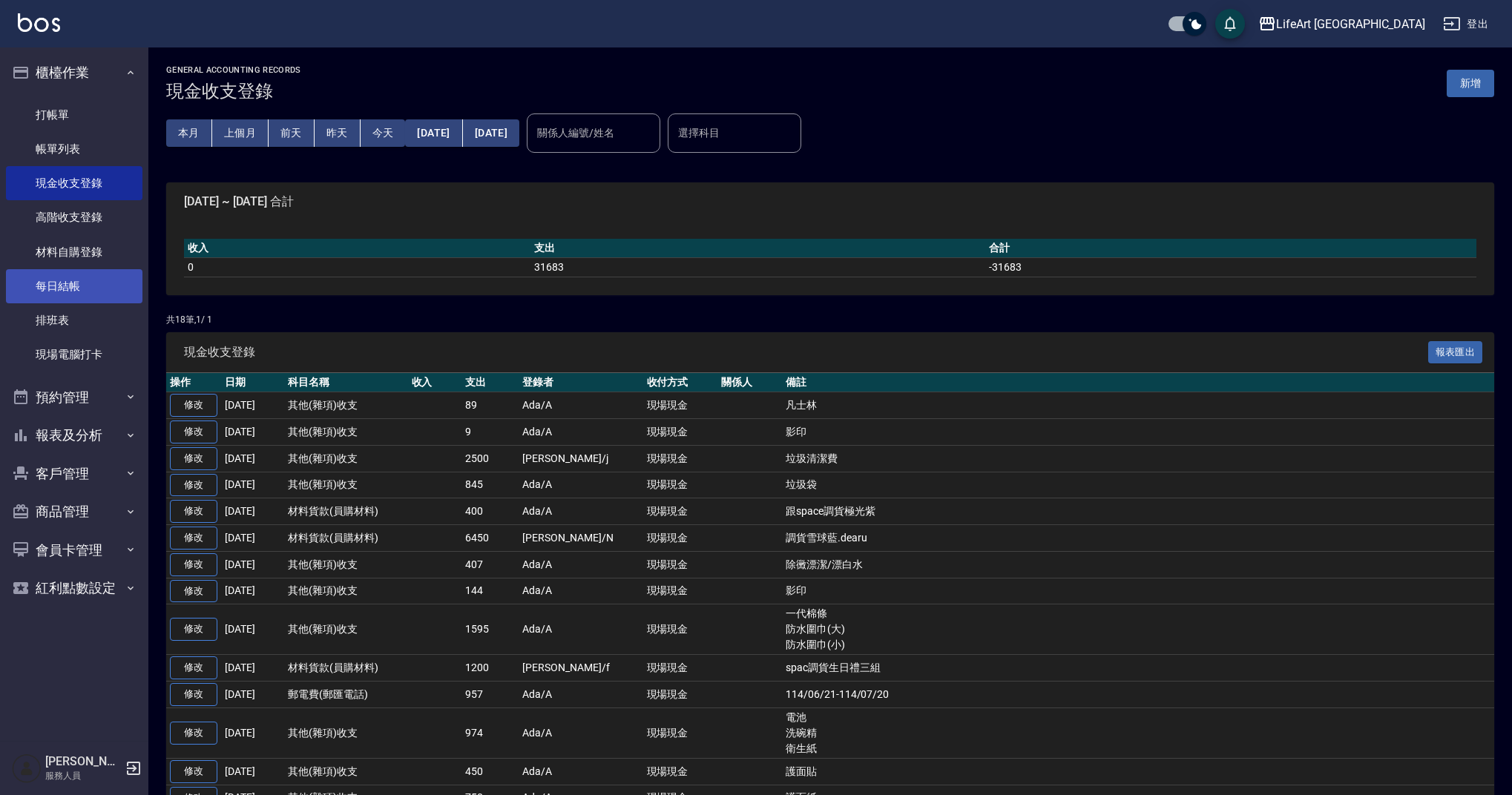
click at [93, 291] on link "每日結帳" at bounding box center [74, 286] width 137 height 34
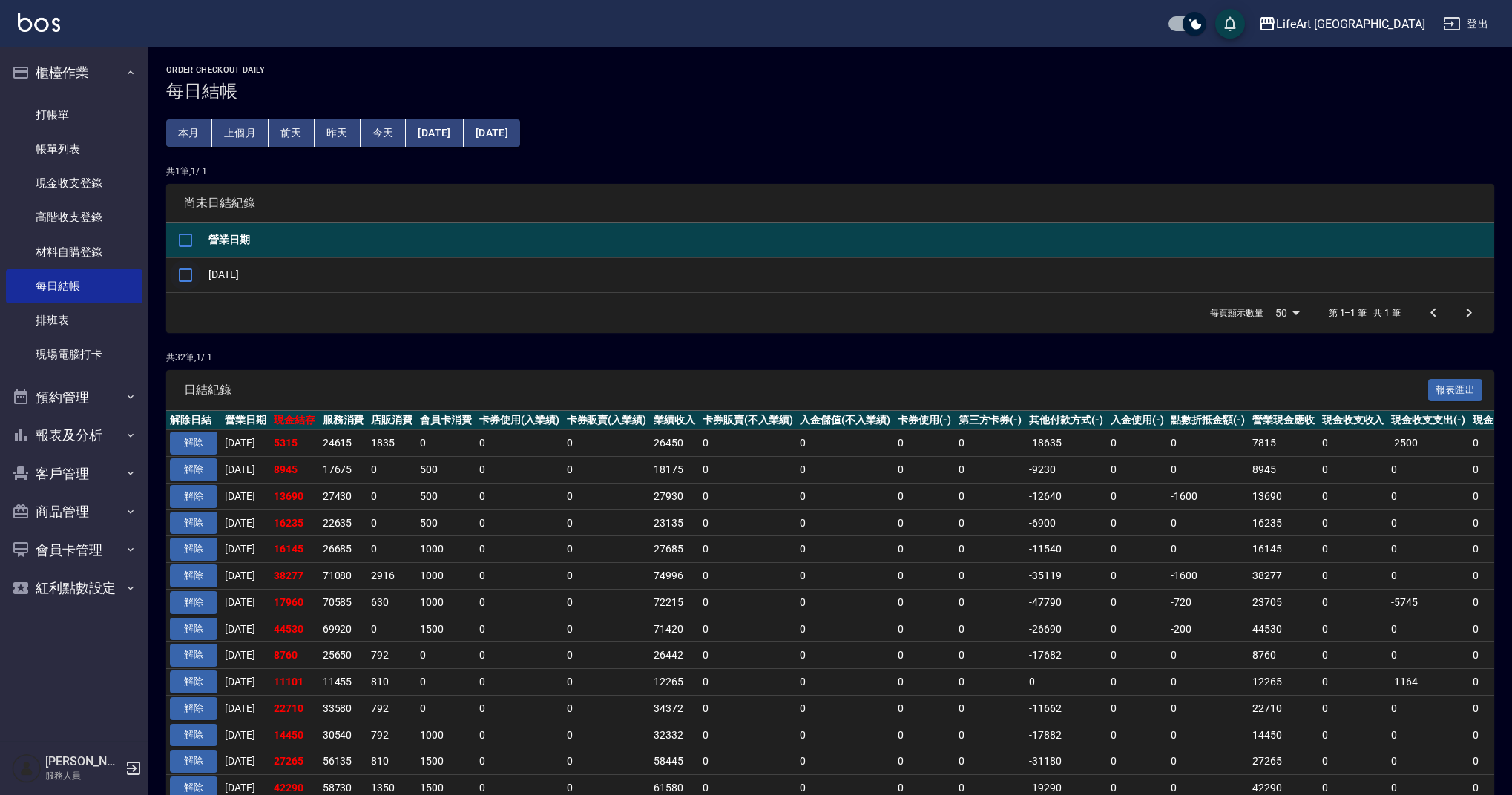
drag, startPoint x: 188, startPoint y: 267, endPoint x: 201, endPoint y: 274, distance: 14.8
click at [188, 267] on input "checkbox" at bounding box center [186, 275] width 31 height 31
checkbox input "true"
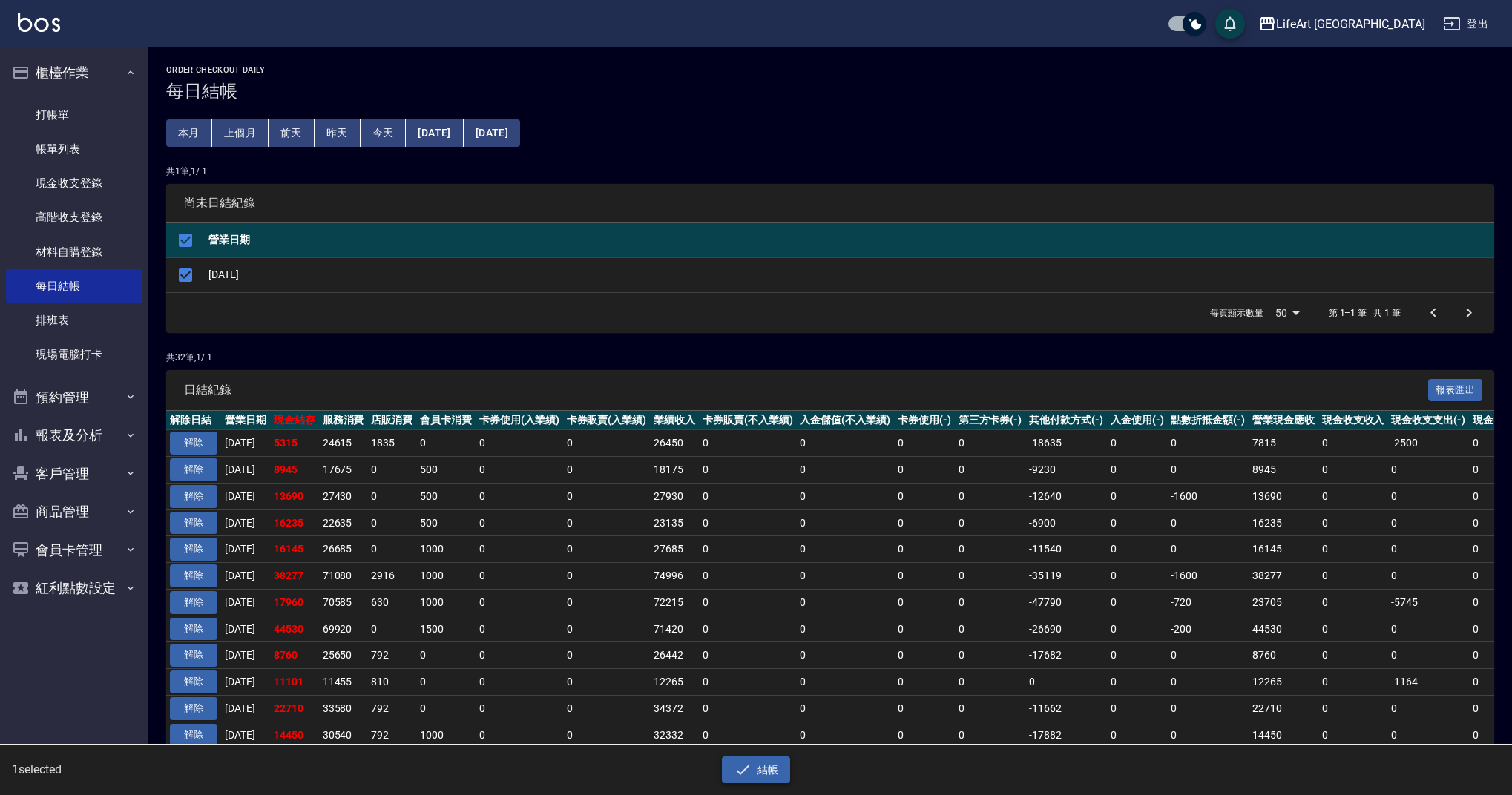
click at [785, 775] on button "結帳" at bounding box center [756, 770] width 69 height 28
click at [707, 53] on button "確定" at bounding box center [703, 59] width 47 height 23
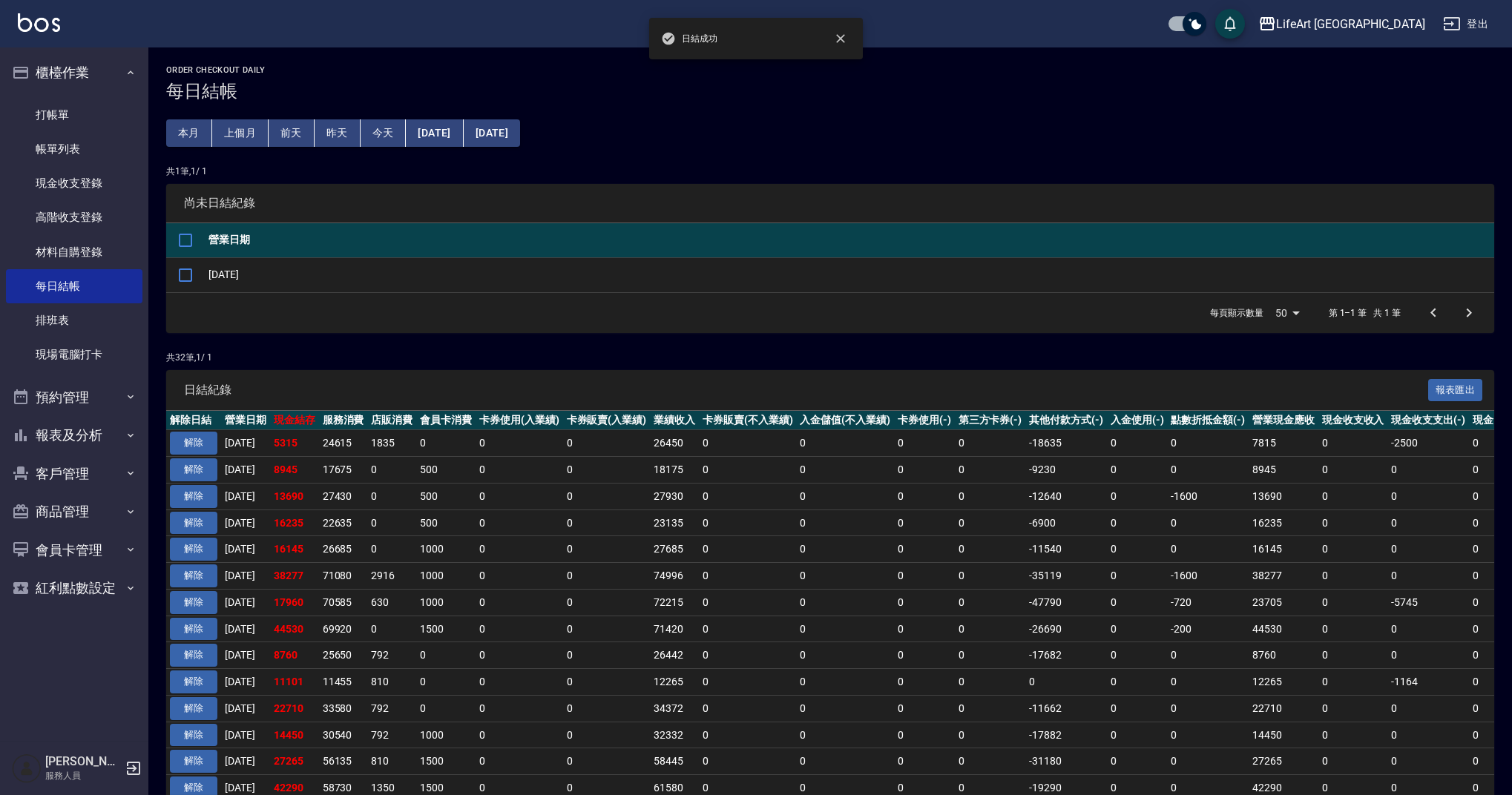
checkbox input "false"
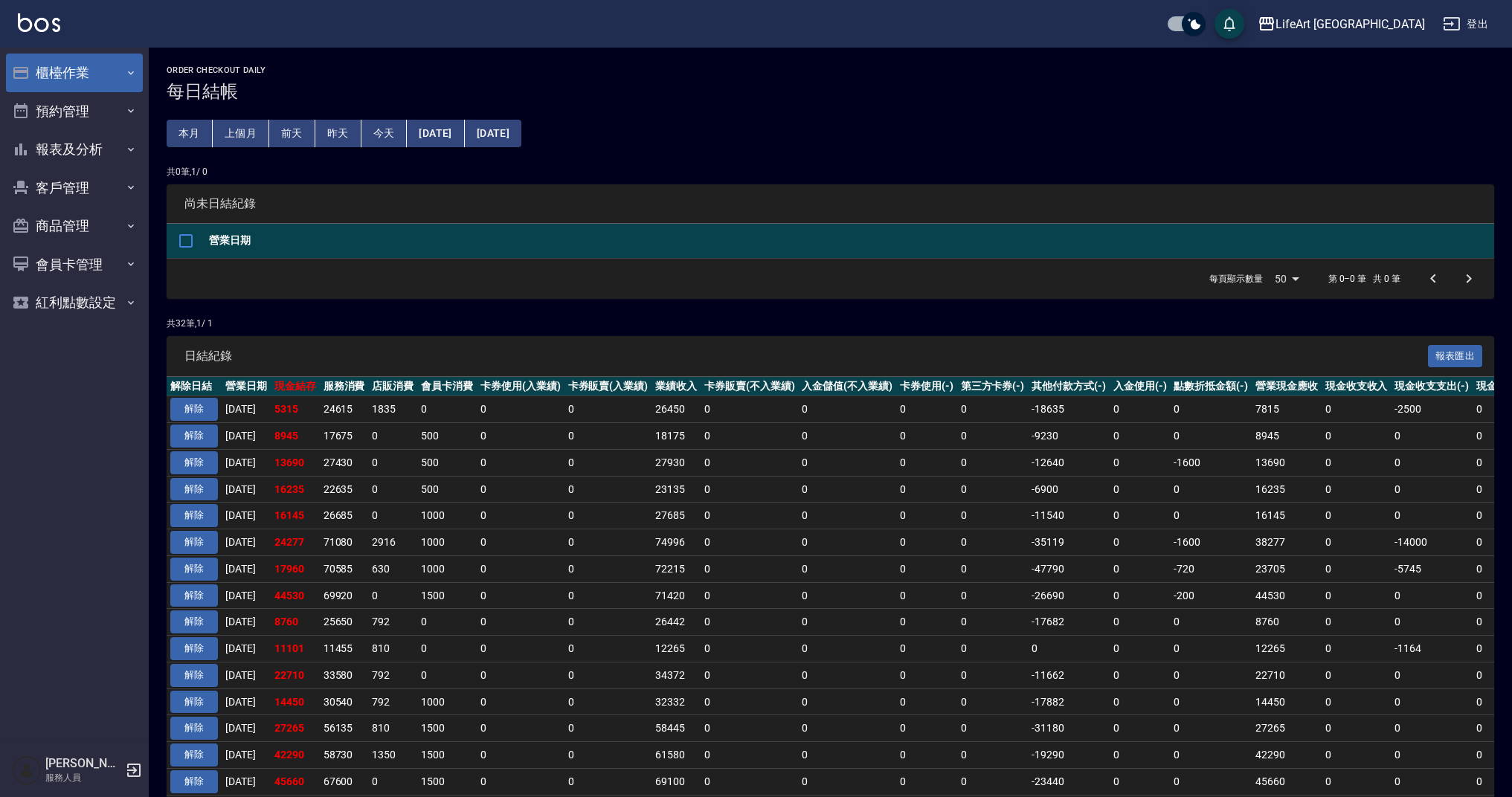
click at [65, 57] on button "櫃檯作業" at bounding box center [74, 72] width 137 height 38
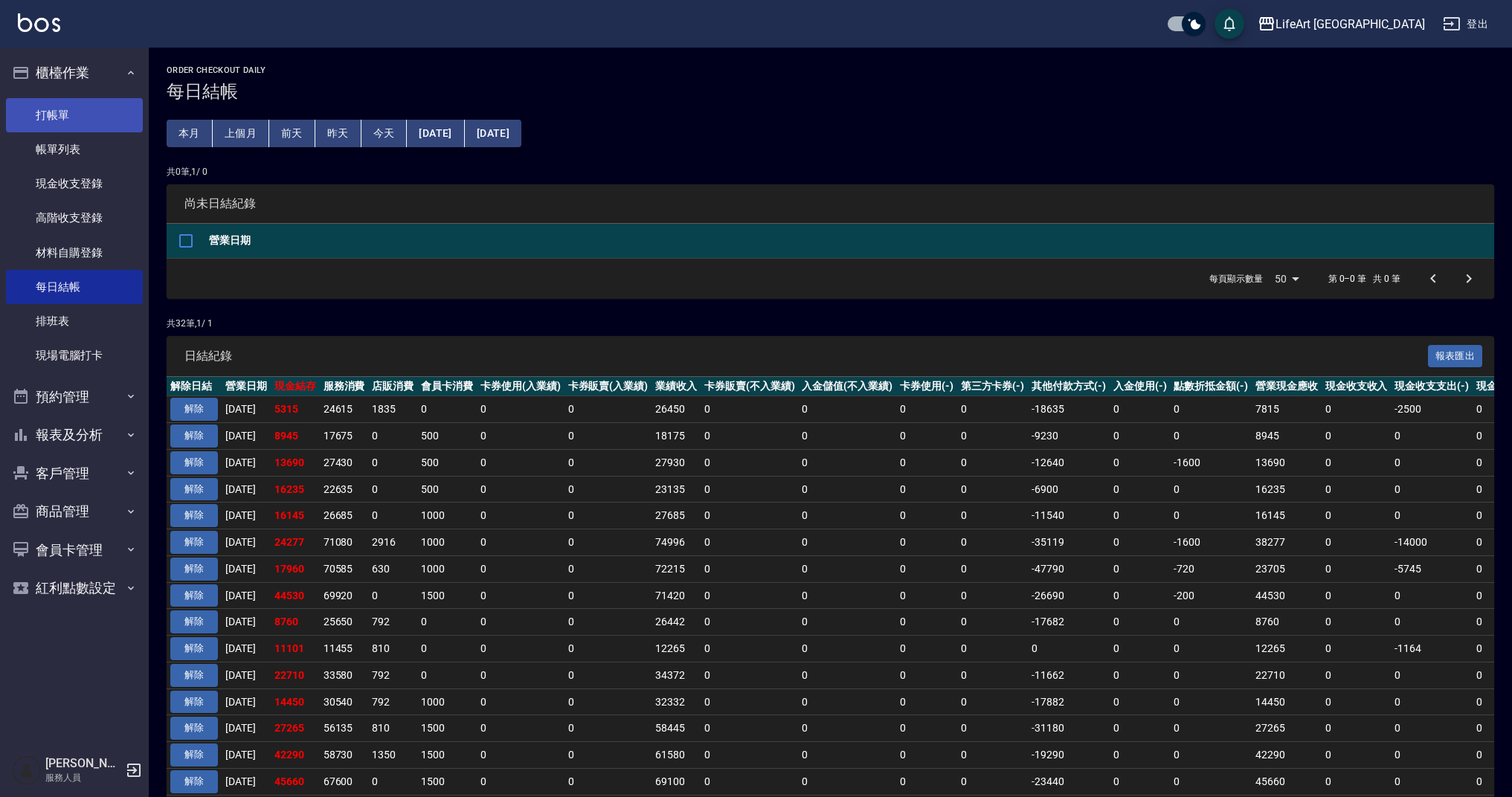
click at [120, 123] on link "打帳單" at bounding box center [74, 115] width 137 height 34
